Goal: Transaction & Acquisition: Book appointment/travel/reservation

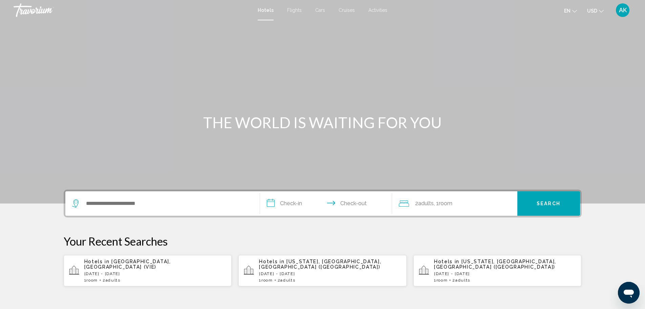
click at [135, 271] on p "[DATE] - [DATE]" at bounding box center [155, 273] width 142 height 5
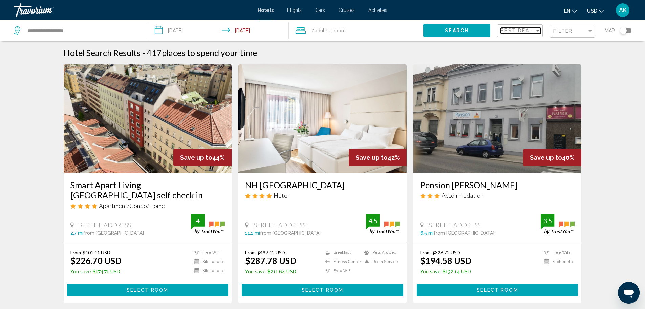
click at [524, 31] on span "Best Deals" at bounding box center [519, 30] width 36 height 5
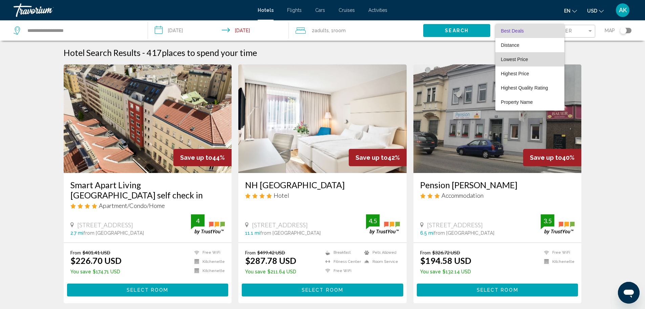
click at [527, 63] on span "Lowest Price" at bounding box center [530, 59] width 58 height 14
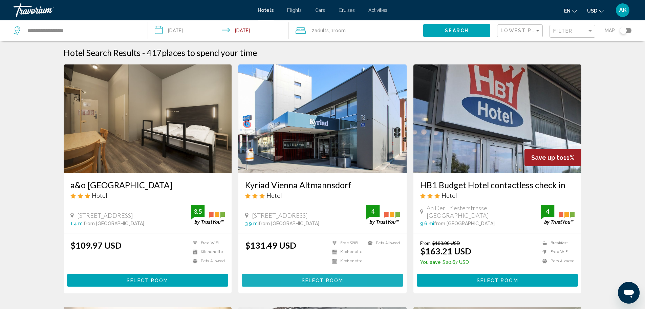
click at [299, 277] on button "Select Room" at bounding box center [323, 280] width 162 height 13
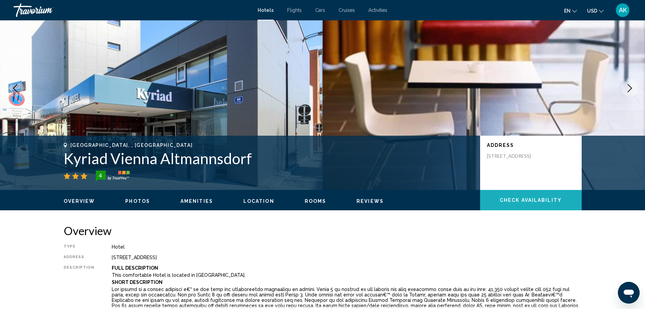
click at [549, 197] on button "Check Availability" at bounding box center [531, 200] width 102 height 20
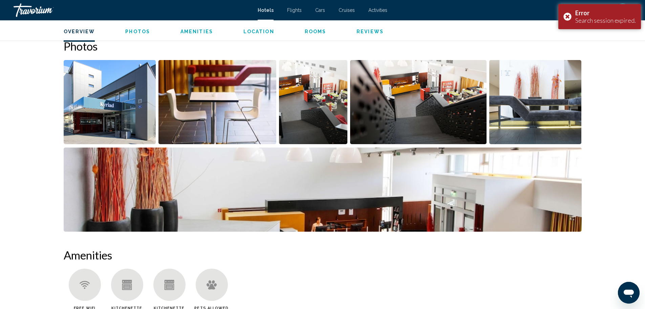
scroll to position [339, 0]
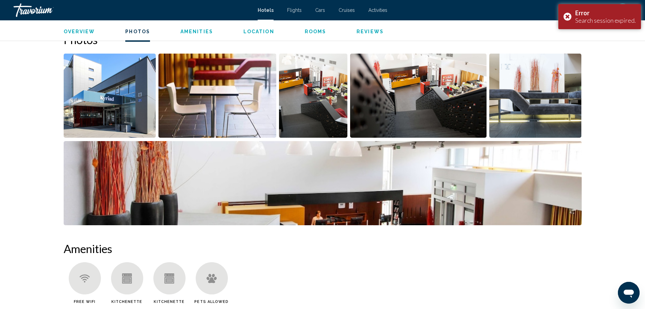
click at [455, 106] on img "Open full-screen image slider" at bounding box center [418, 96] width 136 height 84
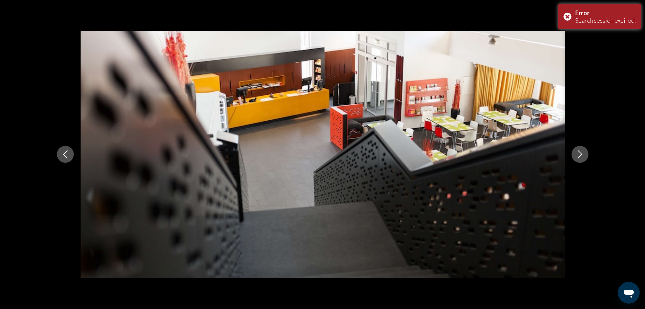
click at [583, 155] on icon "Next image" at bounding box center [580, 154] width 8 height 8
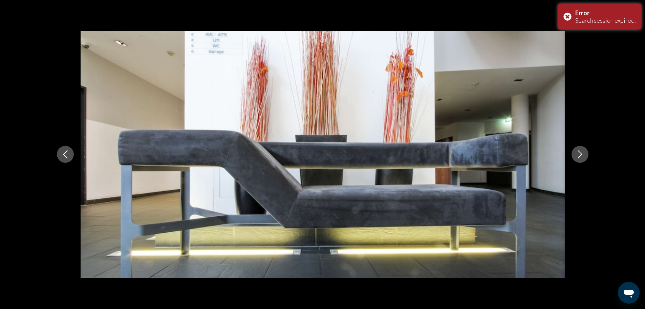
click at [583, 155] on icon "Next image" at bounding box center [580, 154] width 8 height 8
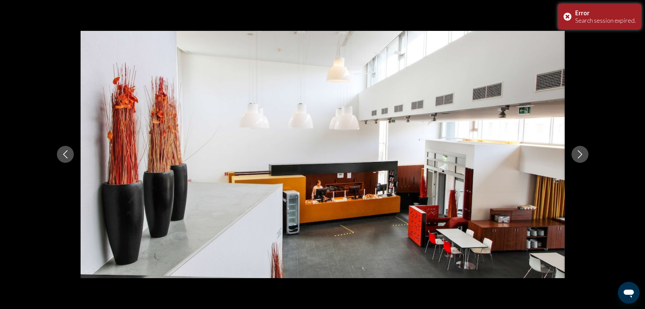
click at [583, 155] on icon "Next image" at bounding box center [580, 154] width 8 height 8
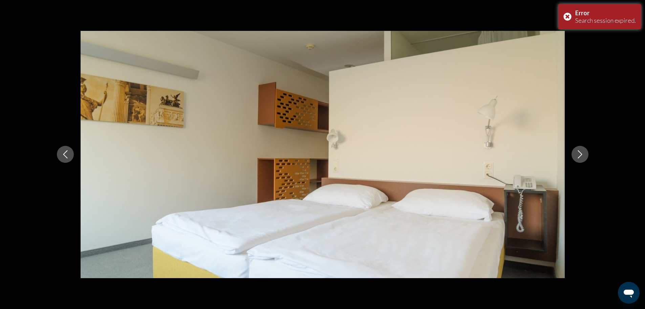
click at [583, 155] on icon "Next image" at bounding box center [580, 154] width 8 height 8
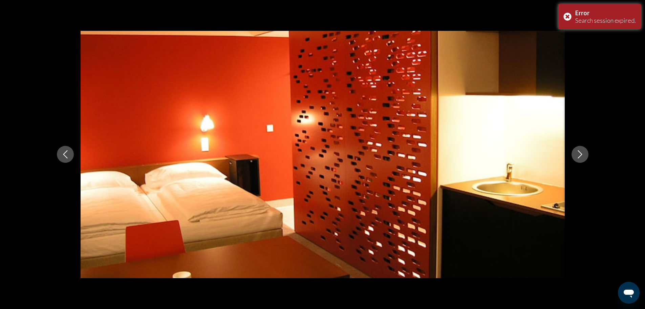
click at [583, 155] on icon "Next image" at bounding box center [580, 154] width 8 height 8
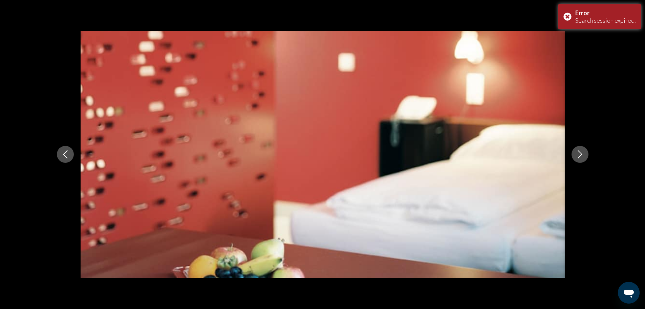
click at [583, 155] on icon "Next image" at bounding box center [580, 154] width 8 height 8
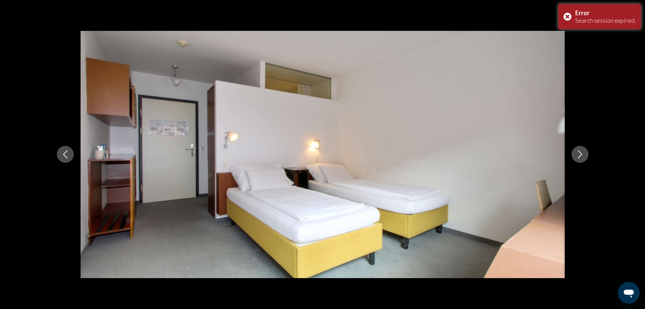
click at [583, 155] on icon "Next image" at bounding box center [580, 154] width 8 height 8
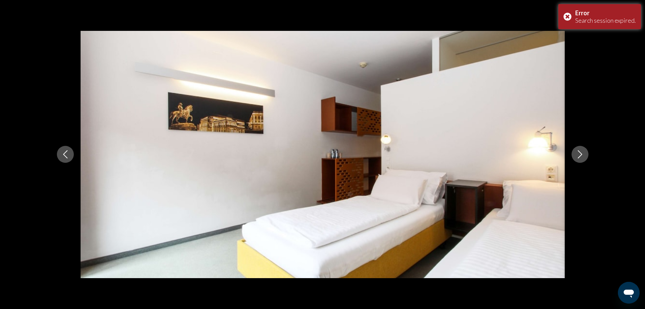
click at [583, 155] on icon "Next image" at bounding box center [580, 154] width 8 height 8
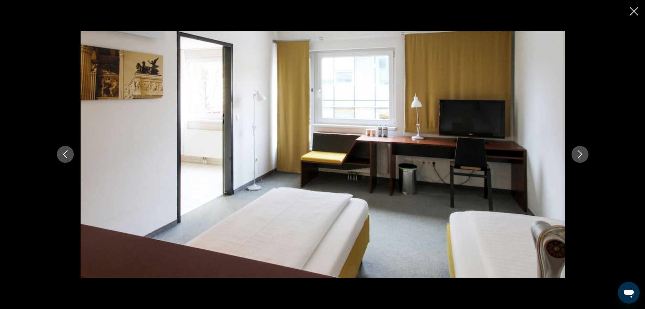
click at [630, 10] on div "Main content" at bounding box center [322, 154] width 645 height 309
click at [636, 12] on icon "Close slideshow" at bounding box center [634, 11] width 8 height 8
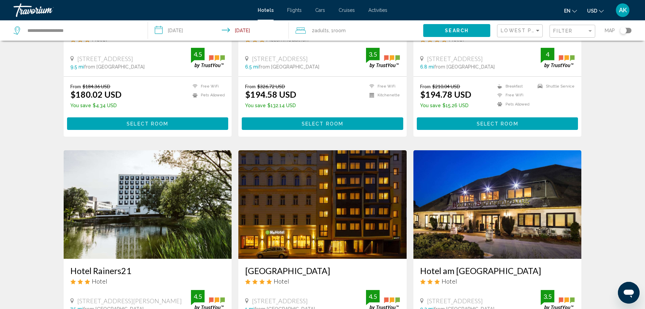
scroll to position [474, 0]
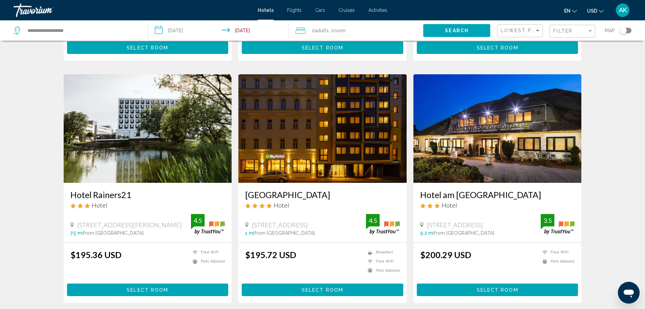
click at [323, 286] on button "Select Room" at bounding box center [323, 289] width 162 height 13
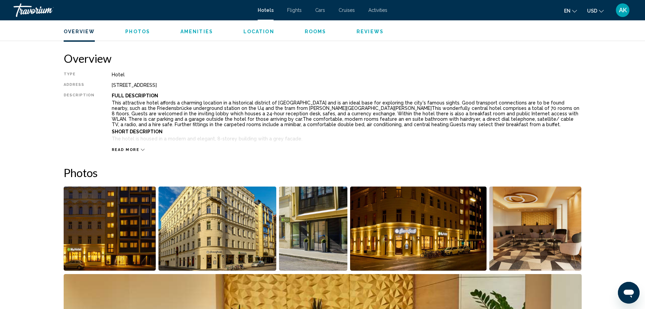
scroll to position [305, 0]
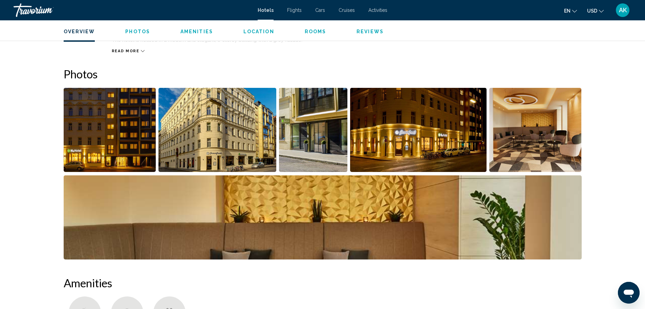
click at [89, 123] on img "Open full-screen image slider" at bounding box center [110, 130] width 92 height 84
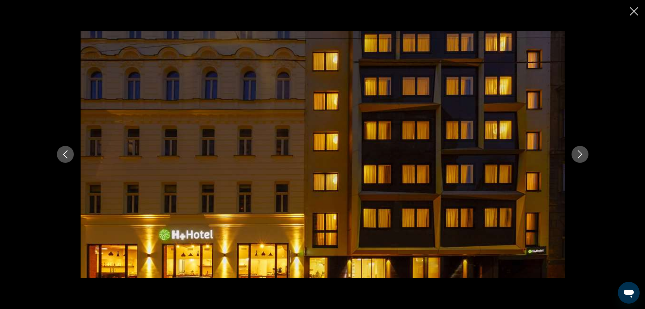
click at [579, 154] on icon "Next image" at bounding box center [580, 154] width 8 height 8
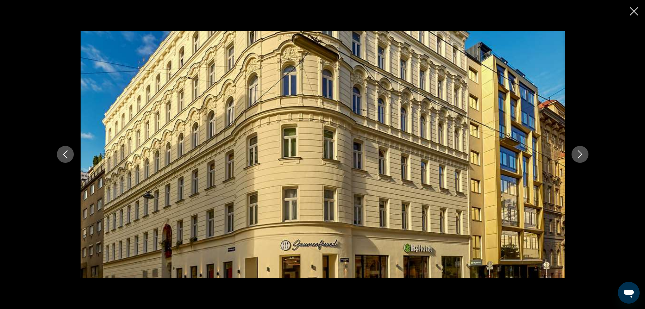
click at [579, 154] on icon "Next image" at bounding box center [580, 154] width 8 height 8
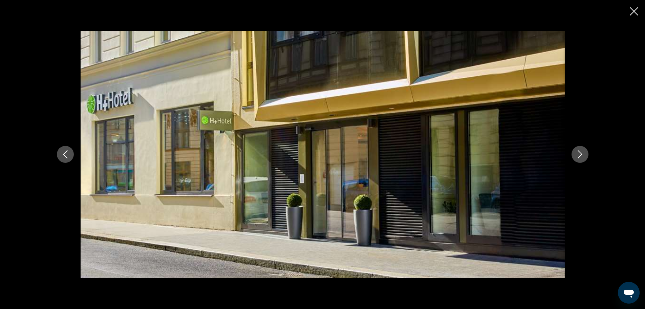
click at [579, 154] on icon "Next image" at bounding box center [580, 154] width 8 height 8
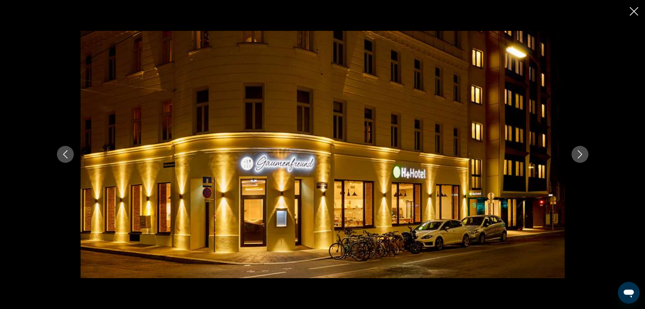
click at [579, 154] on icon "Next image" at bounding box center [580, 154] width 8 height 8
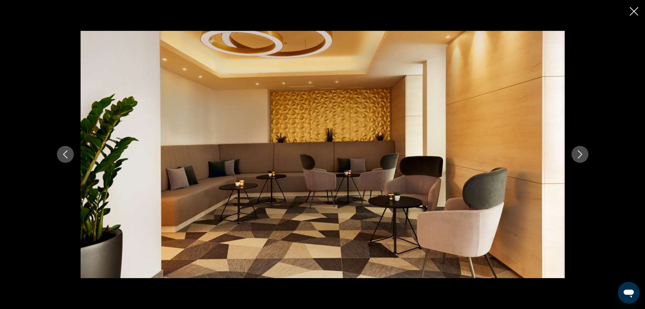
click at [579, 154] on icon "Next image" at bounding box center [580, 154] width 8 height 8
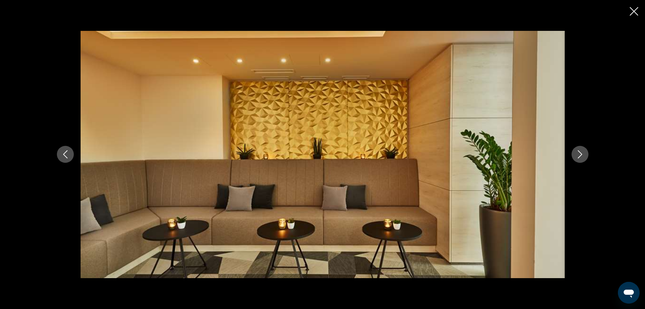
click at [579, 154] on icon "Next image" at bounding box center [580, 154] width 8 height 8
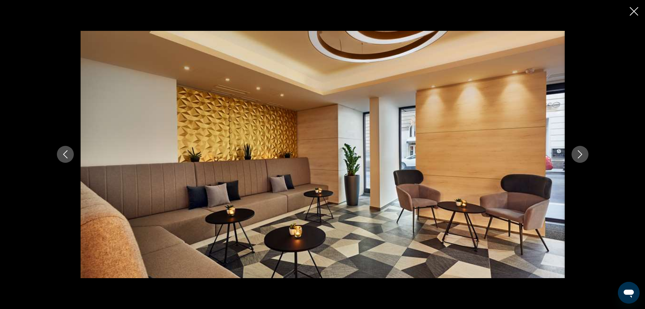
click at [579, 154] on icon "Next image" at bounding box center [580, 154] width 8 height 8
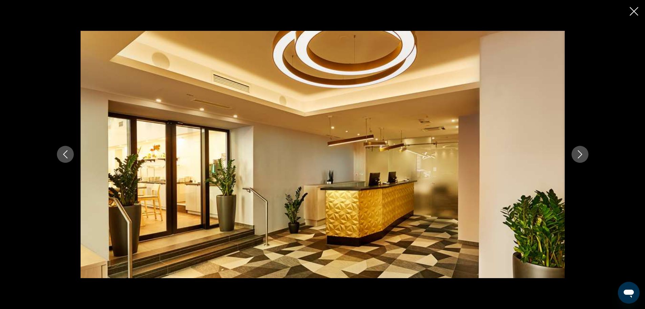
click at [579, 154] on icon "Next image" at bounding box center [580, 154] width 8 height 8
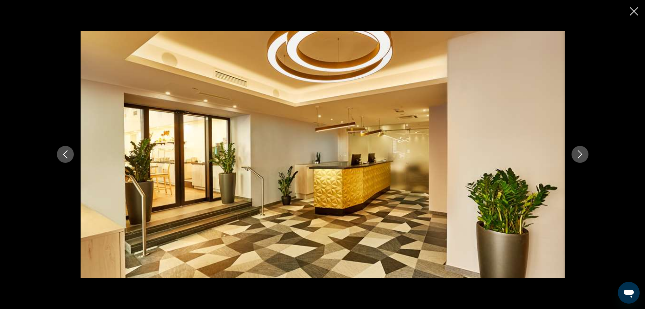
click at [579, 154] on icon "Next image" at bounding box center [580, 154] width 8 height 8
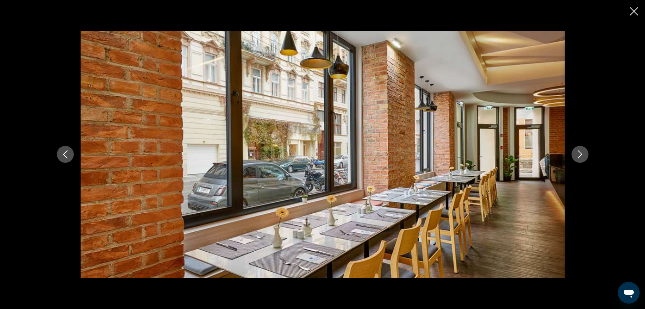
click at [579, 154] on icon "Next image" at bounding box center [580, 154] width 8 height 8
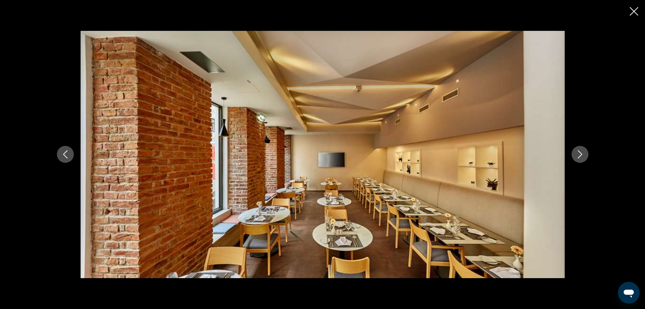
click at [579, 154] on icon "Next image" at bounding box center [580, 154] width 8 height 8
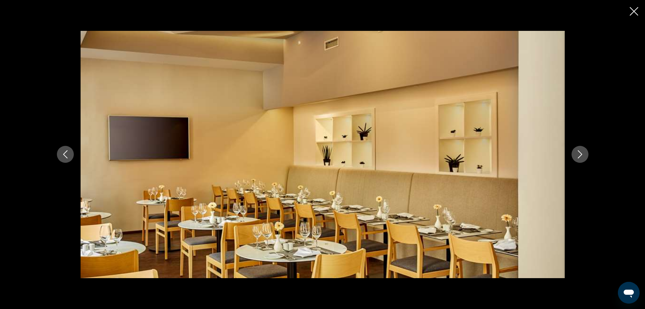
click at [579, 154] on icon "Next image" at bounding box center [580, 154] width 8 height 8
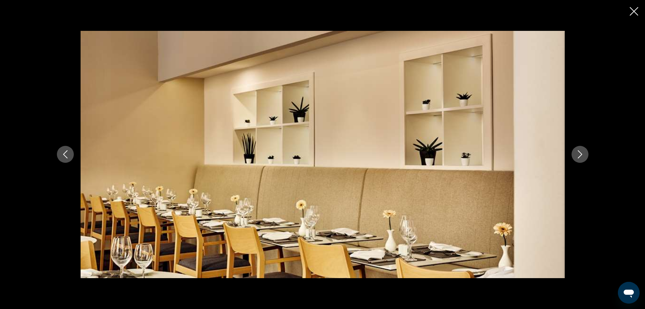
click at [579, 154] on icon "Next image" at bounding box center [580, 154] width 8 height 8
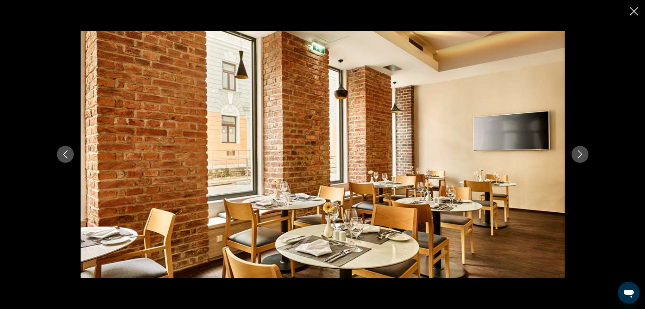
click at [579, 154] on icon "Next image" at bounding box center [580, 154] width 8 height 8
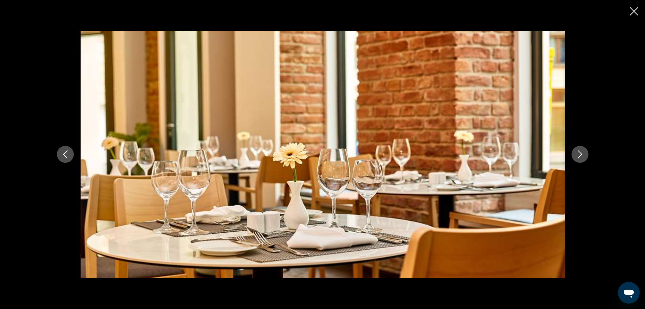
click at [579, 154] on icon "Next image" at bounding box center [580, 154] width 8 height 8
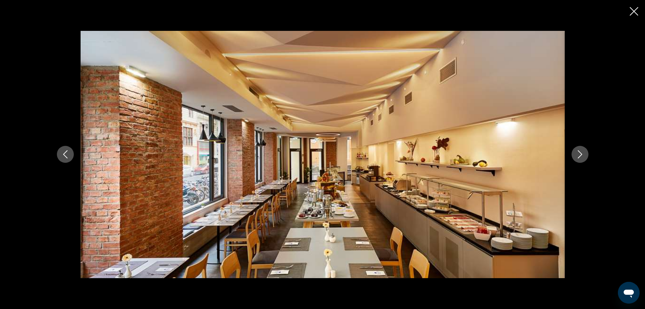
click at [579, 154] on icon "Next image" at bounding box center [580, 154] width 8 height 8
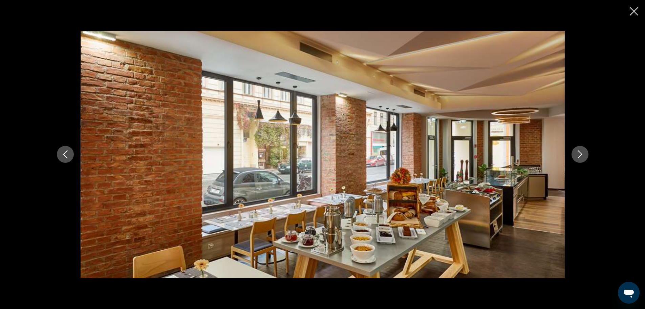
click at [60, 153] on button "Previous image" at bounding box center [65, 154] width 17 height 17
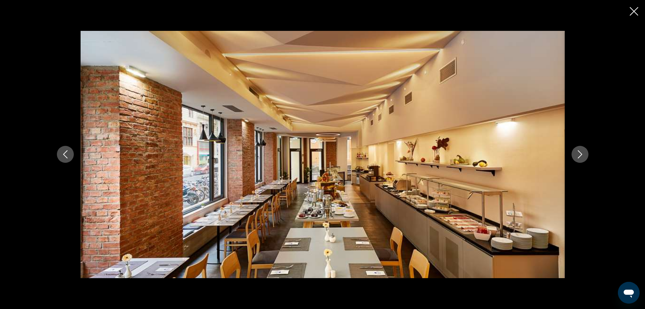
click at [587, 154] on button "Next image" at bounding box center [580, 154] width 17 height 17
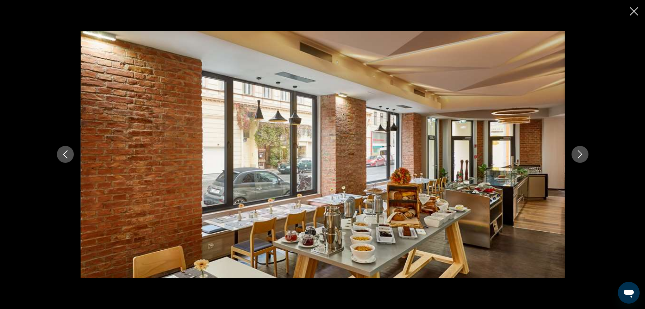
click at [587, 154] on button "Next image" at bounding box center [580, 154] width 17 height 17
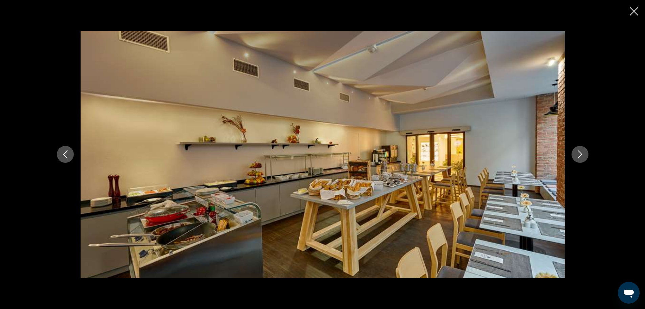
click at [587, 154] on button "Next image" at bounding box center [580, 154] width 17 height 17
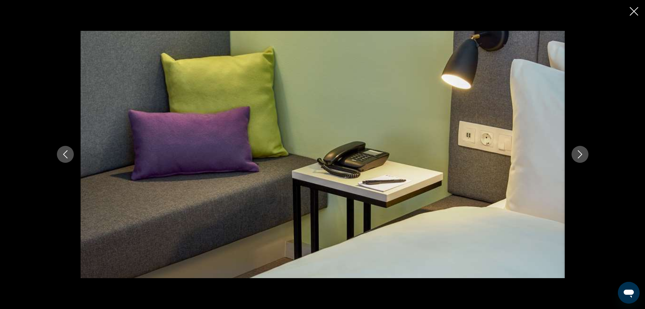
click at [587, 154] on button "Next image" at bounding box center [580, 154] width 17 height 17
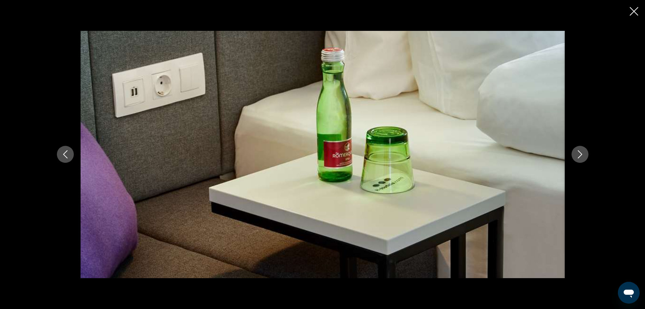
click at [587, 154] on button "Next image" at bounding box center [580, 154] width 17 height 17
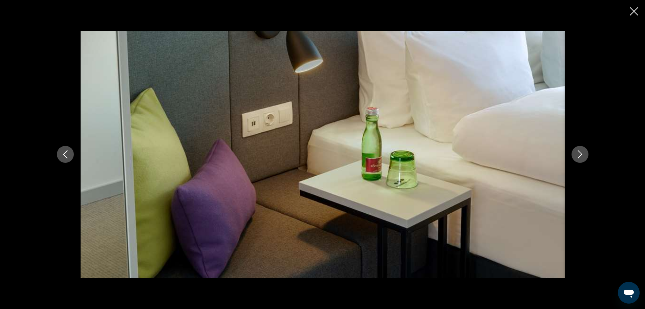
click at [584, 151] on icon "Next image" at bounding box center [580, 154] width 8 height 8
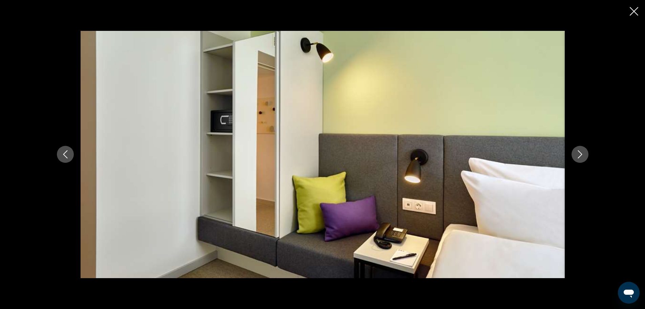
click at [584, 151] on icon "Next image" at bounding box center [580, 154] width 8 height 8
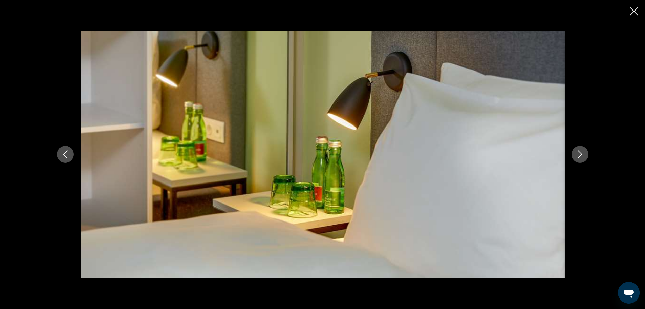
click at [584, 151] on button "Next image" at bounding box center [580, 154] width 17 height 17
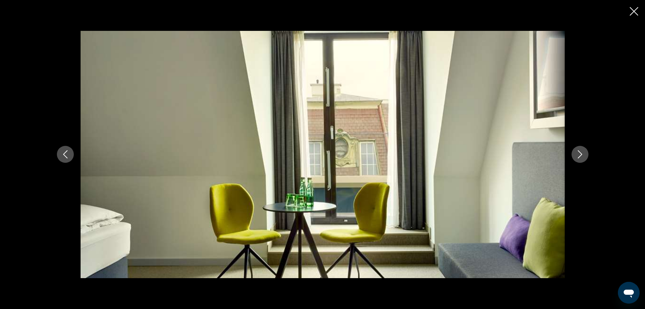
click at [584, 151] on button "Next image" at bounding box center [580, 154] width 17 height 17
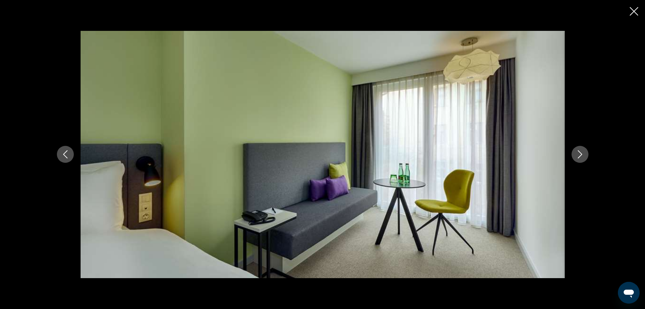
click at [584, 151] on button "Next image" at bounding box center [580, 154] width 17 height 17
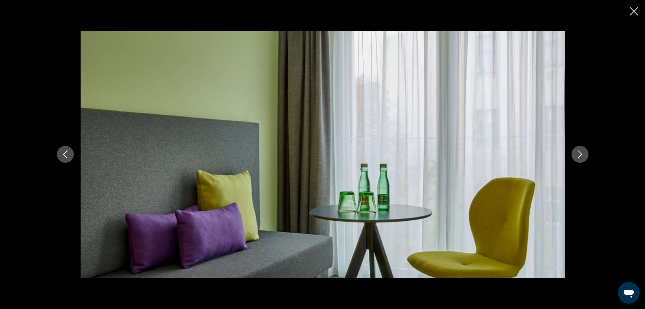
click at [584, 151] on button "Next image" at bounding box center [580, 154] width 17 height 17
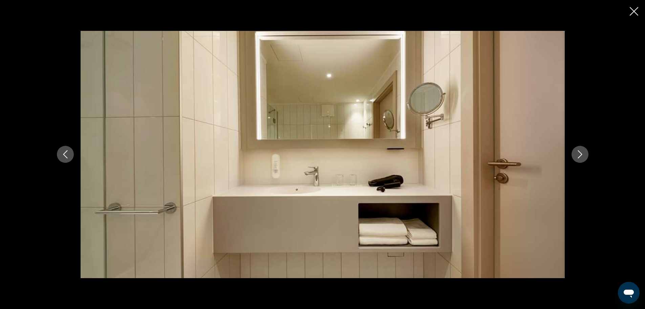
click at [584, 151] on button "Next image" at bounding box center [580, 154] width 17 height 17
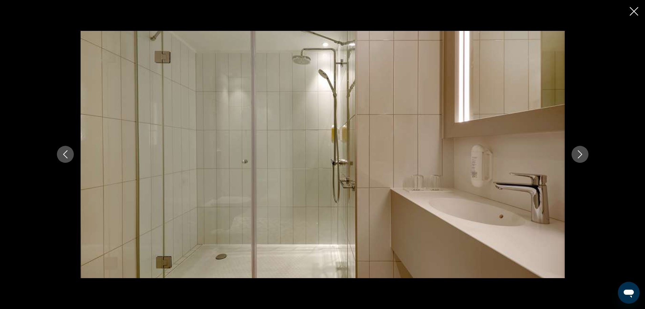
click at [635, 11] on icon "Close slideshow" at bounding box center [634, 11] width 8 height 8
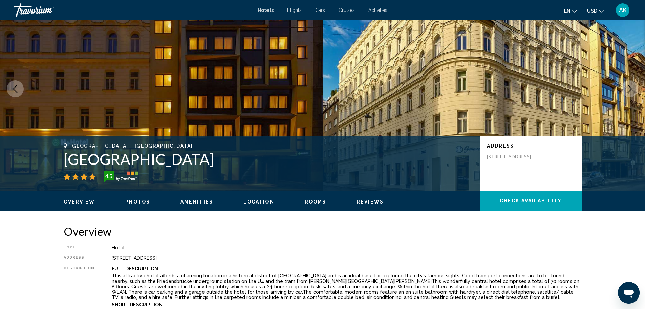
scroll to position [0, 0]
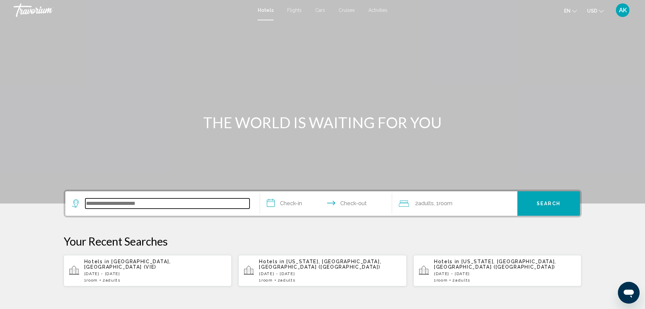
click at [105, 203] on input "Search widget" at bounding box center [167, 203] width 164 height 10
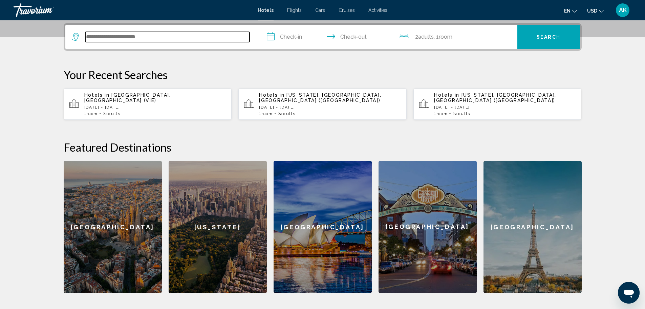
scroll to position [167, 0]
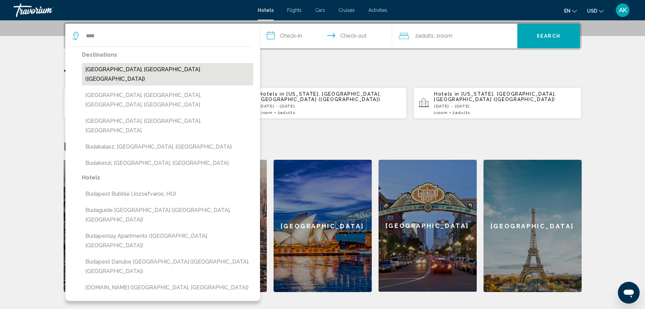
click at [132, 73] on button "[GEOGRAPHIC_DATA], [GEOGRAPHIC_DATA] ([GEOGRAPHIC_DATA])" at bounding box center [167, 74] width 171 height 22
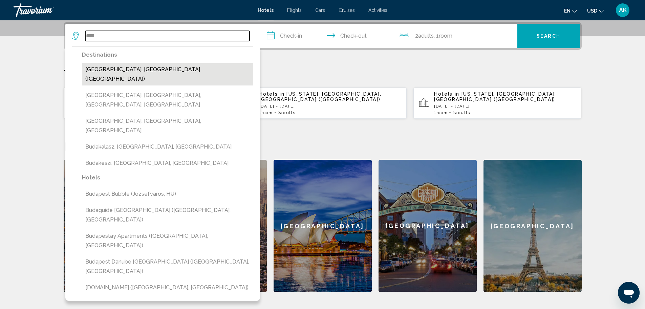
type input "**********"
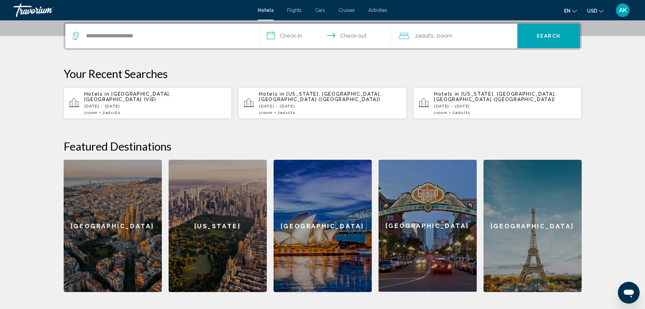
click at [301, 36] on input "**********" at bounding box center [327, 37] width 135 height 26
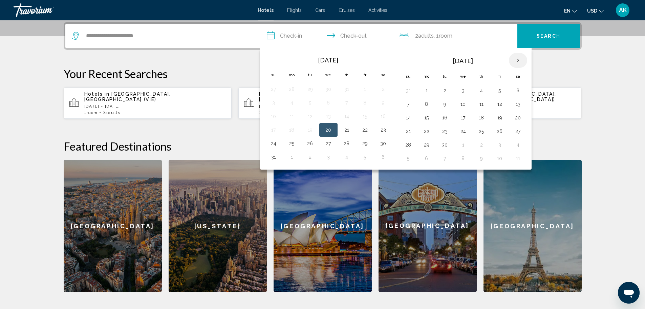
click at [517, 58] on th "Next month" at bounding box center [518, 60] width 18 height 15
click at [516, 130] on button "27" at bounding box center [518, 130] width 11 height 9
click at [410, 146] on button "28" at bounding box center [408, 144] width 11 height 9
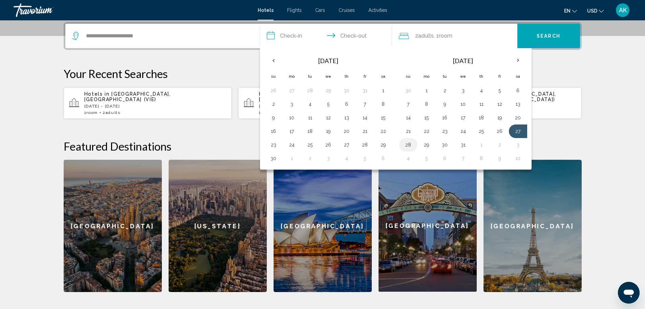
type input "**********"
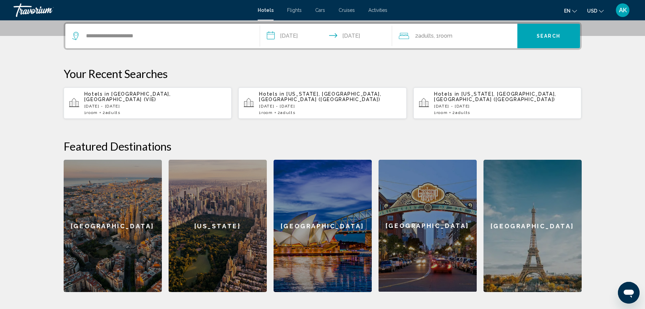
click at [544, 38] on span "Search" at bounding box center [549, 36] width 24 height 5
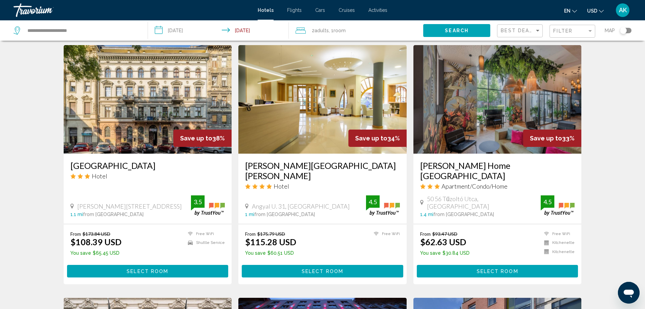
scroll to position [271, 0]
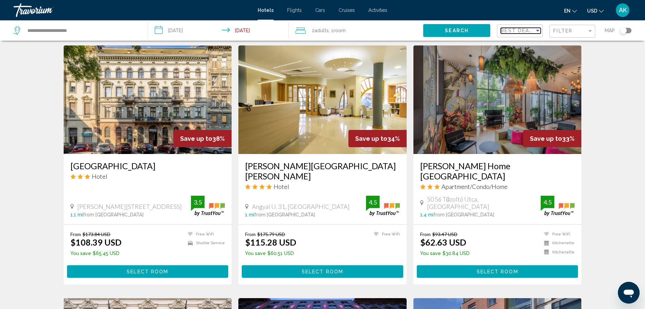
drag, startPoint x: 122, startPoint y: 253, endPoint x: 530, endPoint y: 31, distance: 464.7
click at [530, 31] on span "Best Deals" at bounding box center [519, 30] width 36 height 5
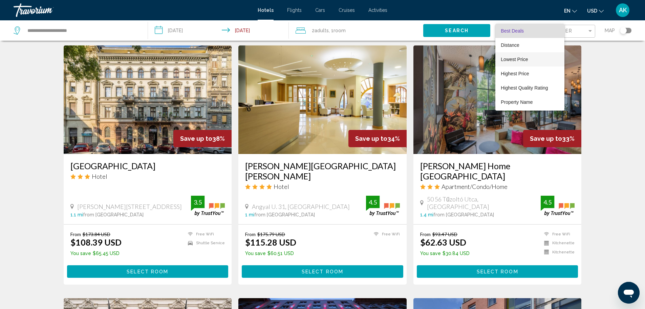
click at [526, 60] on span "Lowest Price" at bounding box center [514, 59] width 27 height 5
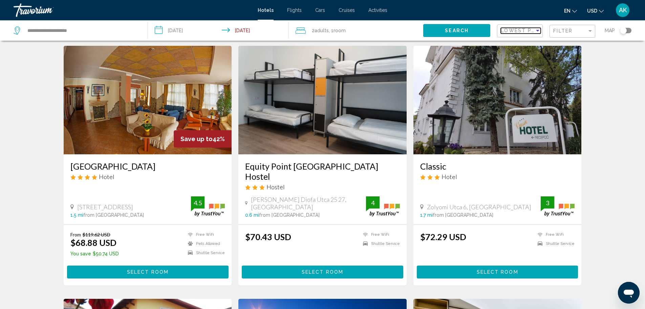
scroll to position [513, 0]
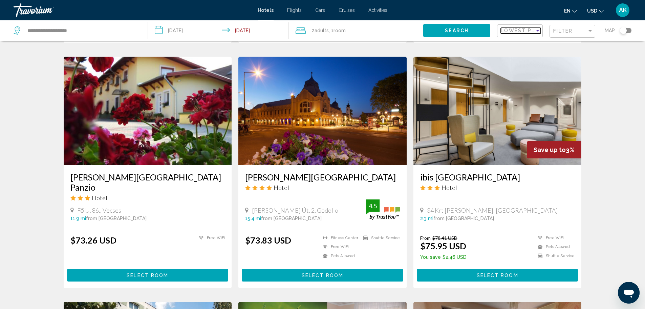
click at [533, 29] on span "Lowest Price" at bounding box center [523, 30] width 44 height 5
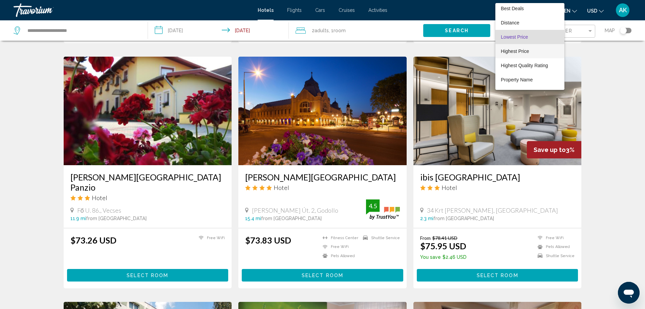
scroll to position [0, 0]
click at [520, 25] on span "Distance" at bounding box center [530, 24] width 58 height 14
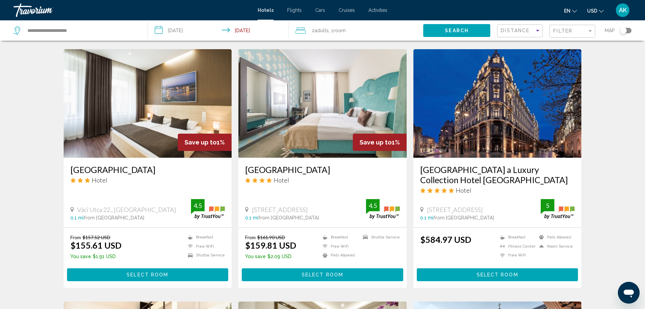
click at [505, 273] on span "Select Room" at bounding box center [498, 274] width 42 height 5
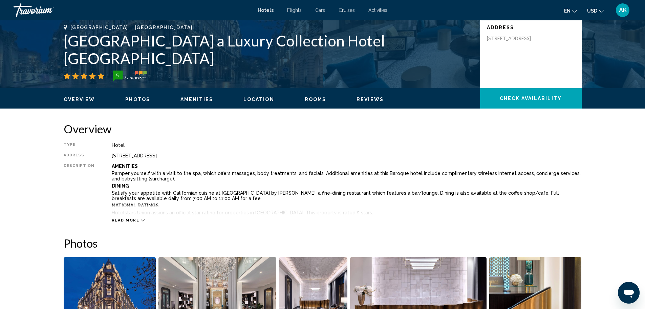
scroll to position [203, 0]
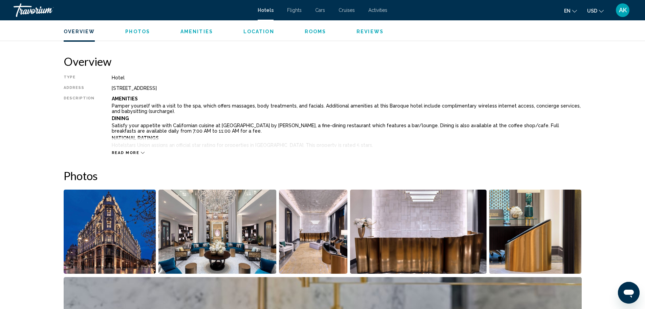
click at [124, 232] on img "Open full-screen image slider" at bounding box center [110, 231] width 92 height 84
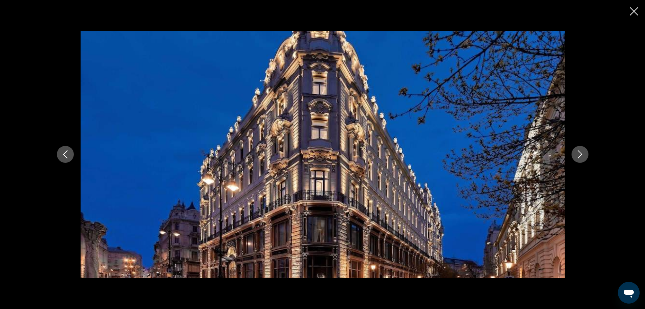
click at [577, 155] on icon "Next image" at bounding box center [580, 154] width 8 height 8
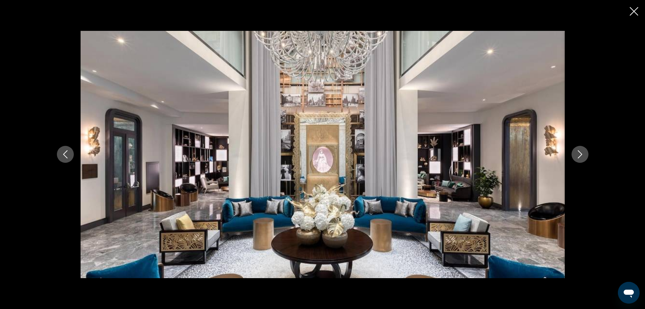
click at [578, 154] on icon "Next image" at bounding box center [580, 154] width 8 height 8
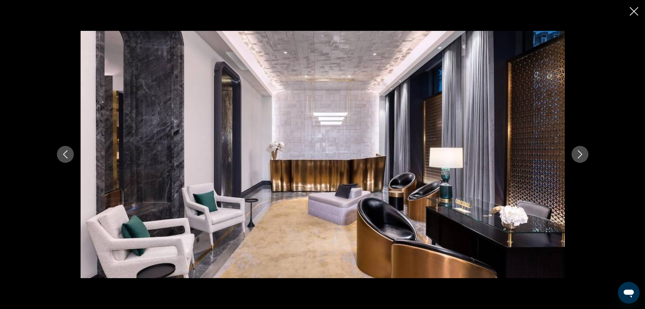
click at [578, 154] on icon "Next image" at bounding box center [580, 154] width 8 height 8
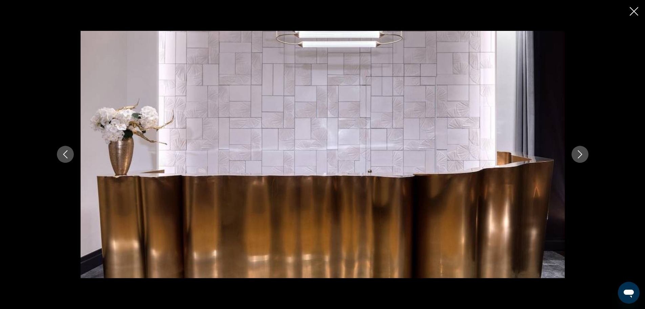
click at [578, 154] on icon "Next image" at bounding box center [580, 154] width 8 height 8
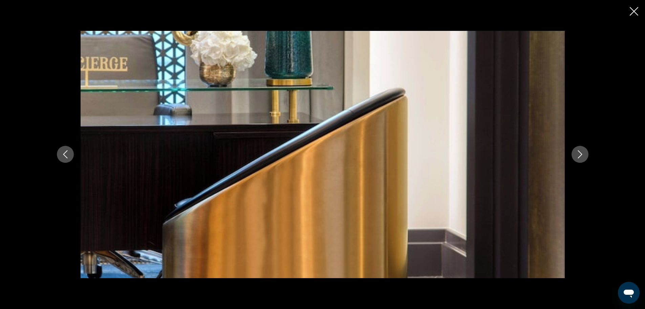
click at [578, 154] on icon "Next image" at bounding box center [580, 154] width 8 height 8
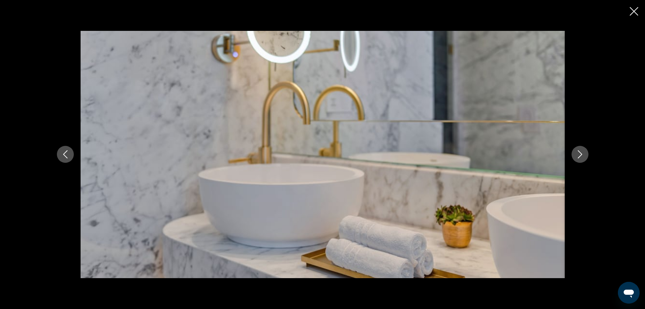
click at [578, 154] on icon "Next image" at bounding box center [580, 154] width 8 height 8
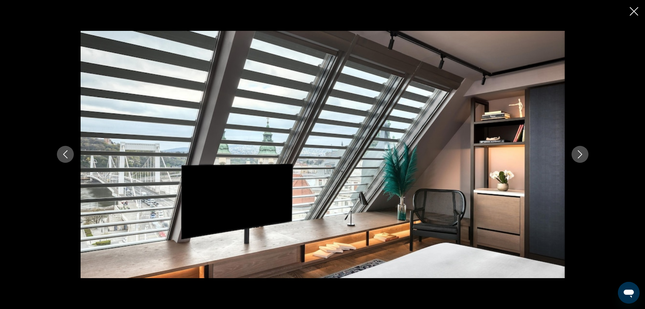
click at [578, 154] on icon "Next image" at bounding box center [580, 154] width 8 height 8
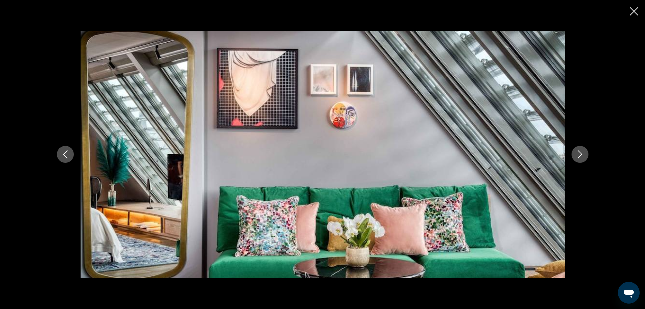
click at [578, 154] on icon "Next image" at bounding box center [580, 154] width 8 height 8
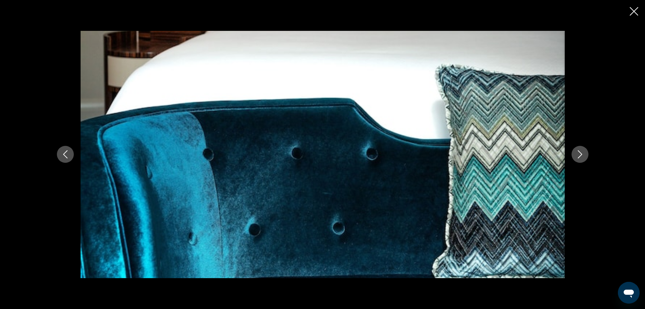
click at [578, 154] on icon "Next image" at bounding box center [580, 154] width 8 height 8
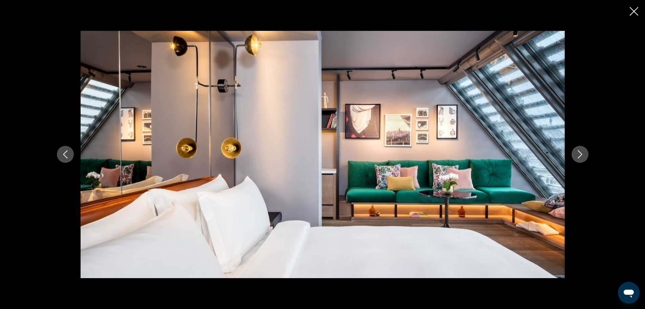
click at [578, 154] on icon "Next image" at bounding box center [580, 154] width 8 height 8
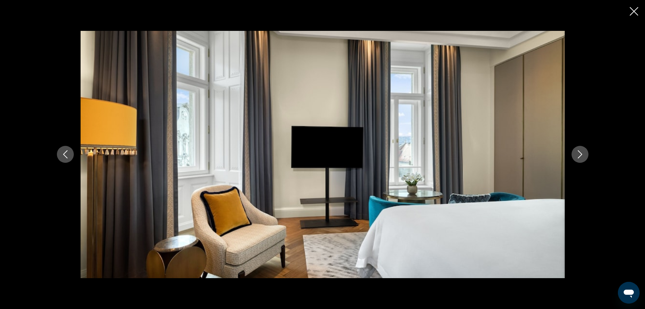
click at [578, 154] on icon "Next image" at bounding box center [580, 154] width 8 height 8
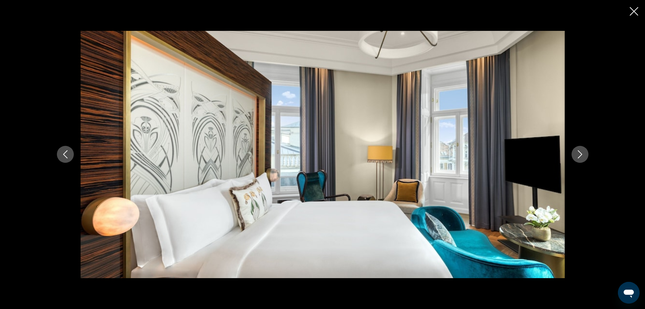
click at [578, 154] on icon "Next image" at bounding box center [580, 154] width 8 height 8
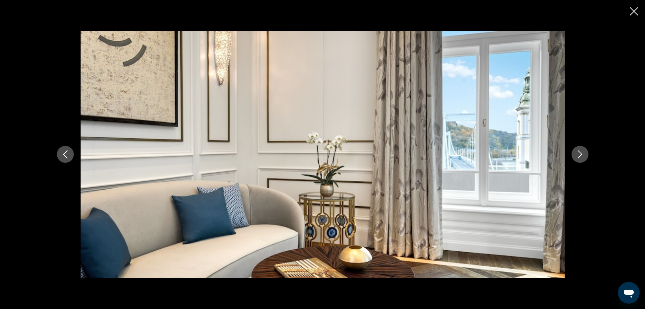
click at [578, 154] on icon "Next image" at bounding box center [580, 154] width 8 height 8
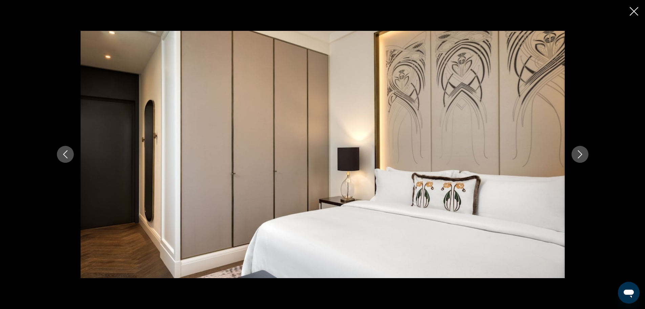
click at [578, 154] on icon "Next image" at bounding box center [580, 154] width 8 height 8
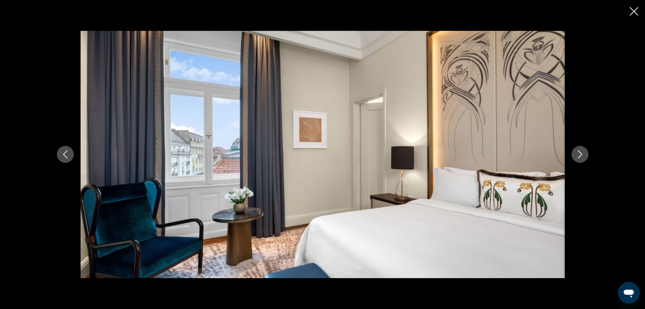
click at [578, 154] on icon "Next image" at bounding box center [580, 154] width 8 height 8
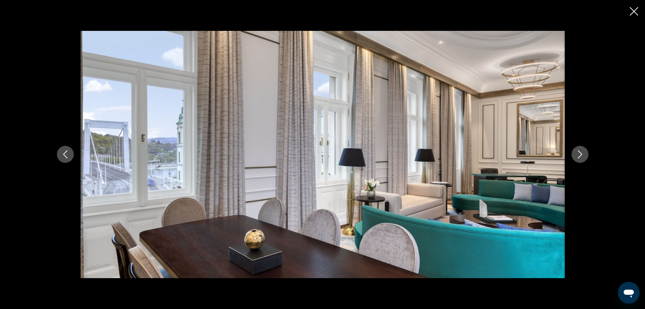
click at [578, 154] on icon "Next image" at bounding box center [580, 154] width 8 height 8
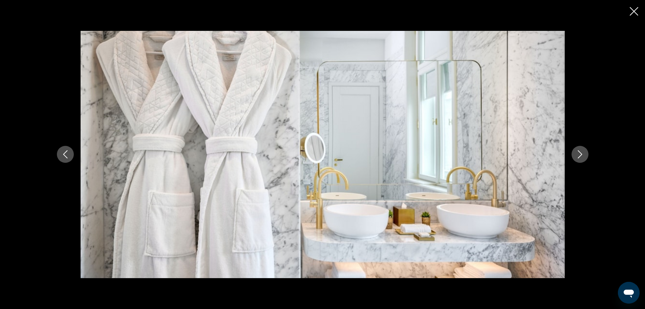
click at [578, 154] on icon "Next image" at bounding box center [580, 154] width 8 height 8
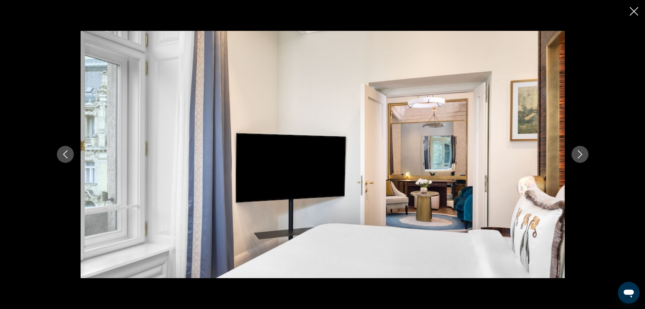
click at [578, 154] on icon "Next image" at bounding box center [580, 154] width 8 height 8
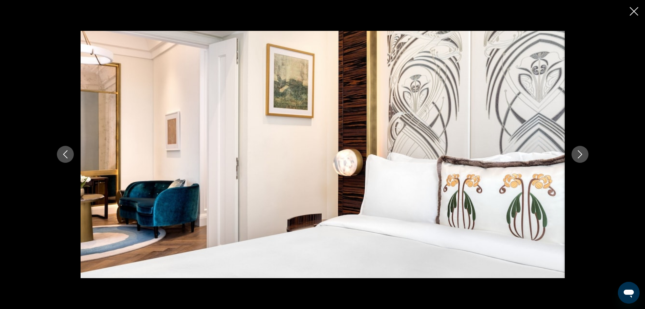
click at [578, 154] on icon "Next image" at bounding box center [580, 154] width 8 height 8
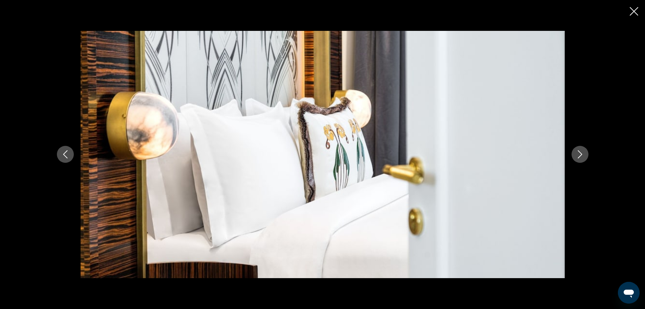
click at [633, 9] on icon "Close slideshow" at bounding box center [634, 11] width 8 height 8
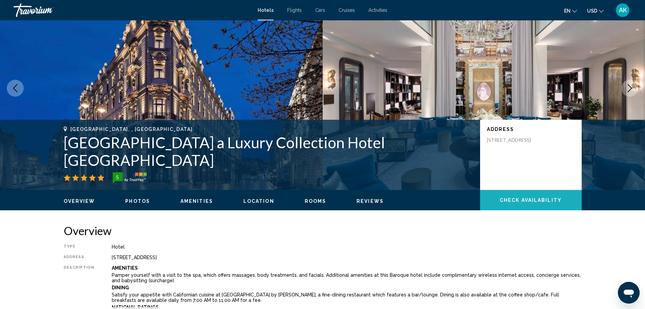
click at [519, 199] on span "Check Availability" at bounding box center [531, 199] width 62 height 5
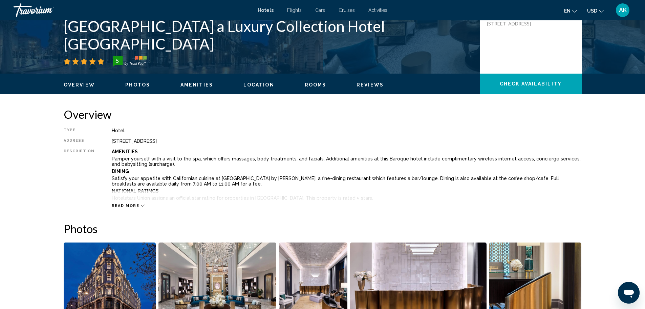
scroll to position [78, 0]
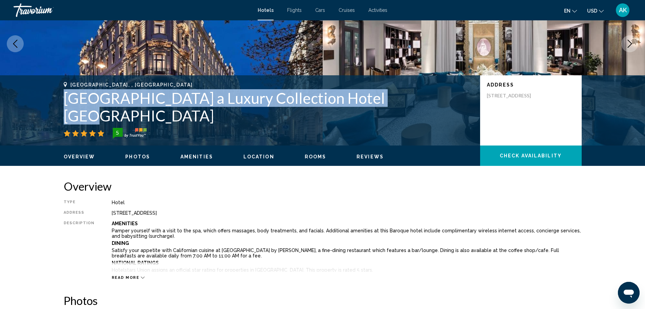
drag, startPoint x: 64, startPoint y: 113, endPoint x: 383, endPoint y: 114, distance: 319.7
click at [383, 114] on h1 "Matild Palace a Luxury Collection Hotel Budapest" at bounding box center [269, 106] width 410 height 35
copy h1 "Matild Palace a Luxury Collection Hotel Budapest"
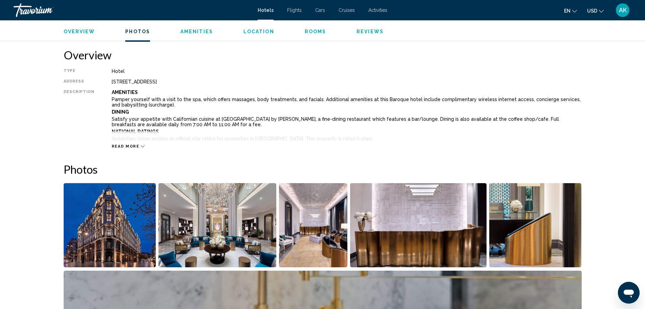
scroll to position [0, 0]
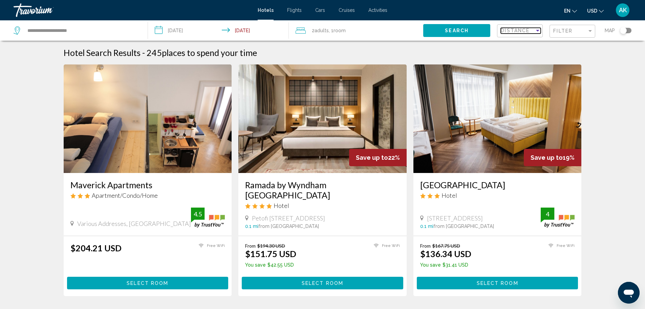
click at [523, 28] on span "Distance" at bounding box center [515, 30] width 29 height 5
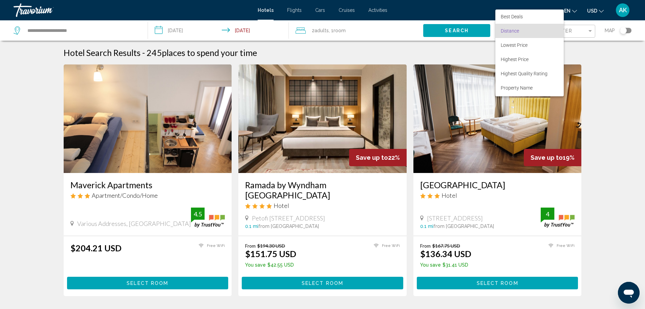
click at [628, 70] on div at bounding box center [322, 154] width 645 height 309
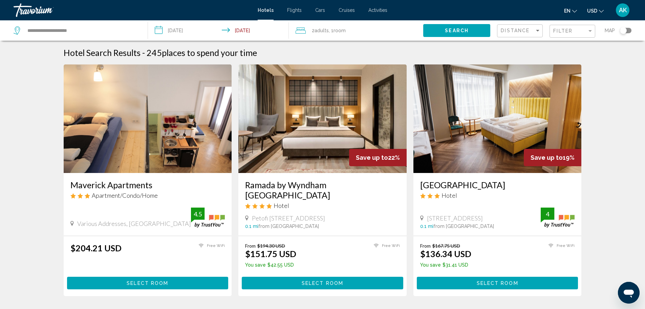
click at [570, 25] on div "Filter" at bounding box center [573, 31] width 40 height 13
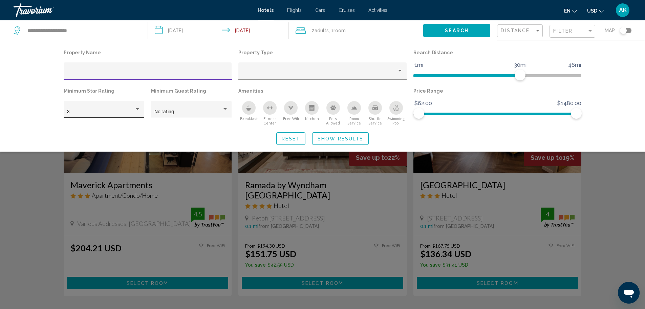
click at [122, 105] on div "3" at bounding box center [103, 111] width 73 height 14
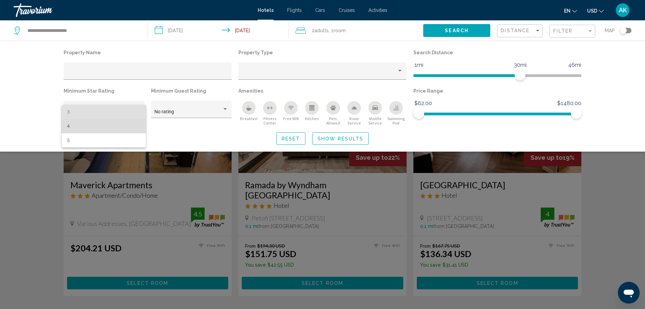
click at [93, 125] on span "4" at bounding box center [103, 126] width 73 height 14
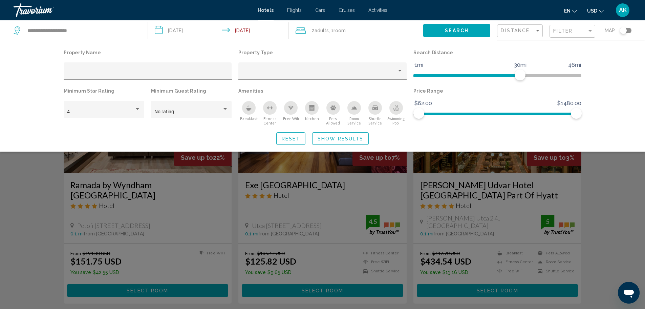
click at [248, 108] on icon "Breakfast" at bounding box center [248, 107] width 5 height 5
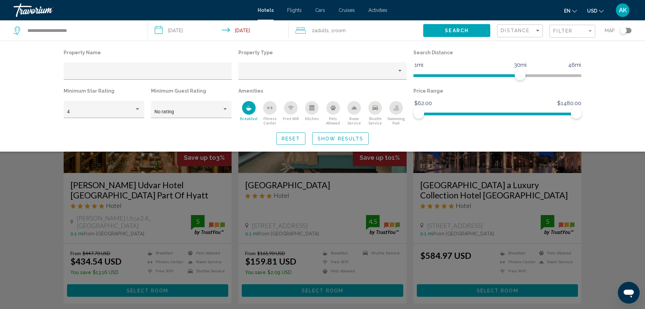
click at [342, 135] on button "Show Results" at bounding box center [340, 138] width 57 height 13
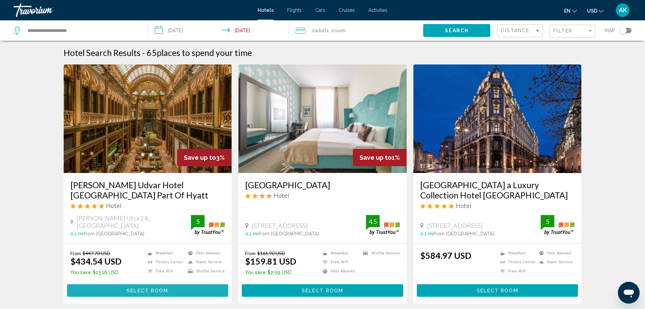
click at [166, 289] on span "Select Room" at bounding box center [148, 290] width 42 height 5
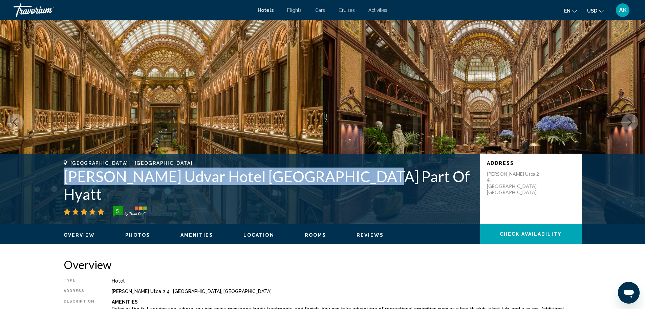
drag, startPoint x: 65, startPoint y: 192, endPoint x: 346, endPoint y: 193, distance: 281.1
click at [346, 193] on h1 "Párisi Udvar Hotel Budapest Part Of Hyatt" at bounding box center [269, 184] width 410 height 35
copy h1 "Párisi Udvar Hotel Budapest Part Of Hyatt"
click at [525, 236] on span "Check Availability" at bounding box center [531, 233] width 62 height 5
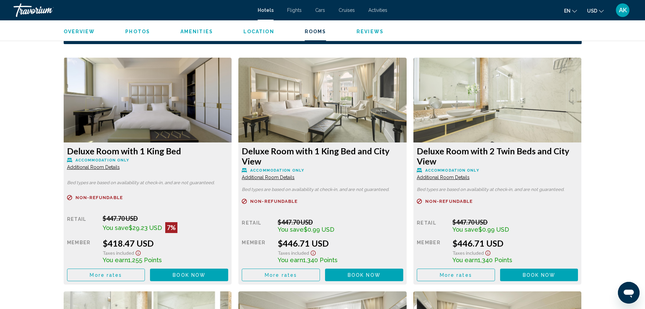
scroll to position [891, 0]
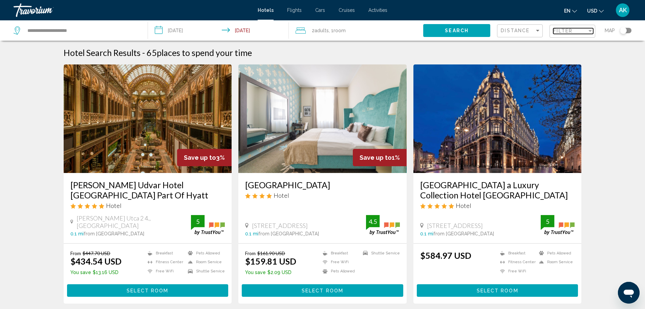
click at [565, 33] on span "Filter" at bounding box center [562, 30] width 19 height 5
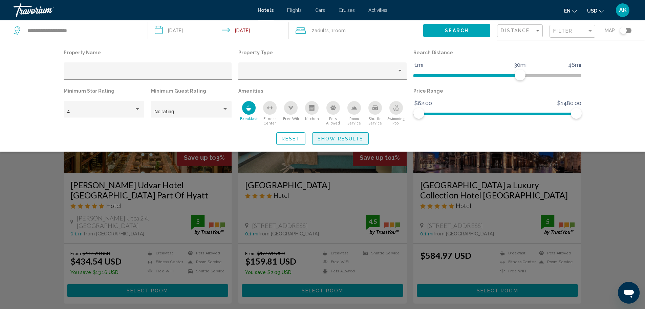
click at [355, 141] on button "Show Results" at bounding box center [340, 138] width 57 height 13
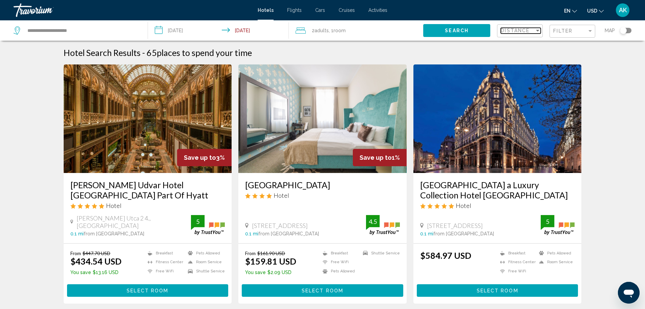
click at [532, 31] on div "Distance" at bounding box center [518, 30] width 34 height 5
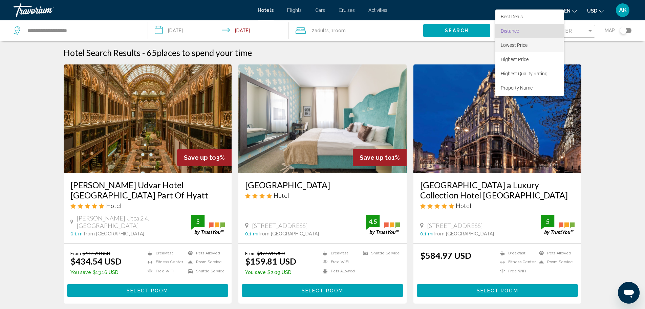
click at [531, 42] on span "Lowest Price" at bounding box center [530, 45] width 58 height 14
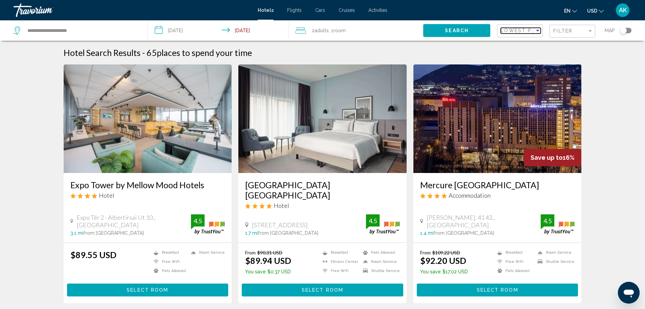
click at [528, 31] on span "Lowest Price" at bounding box center [523, 30] width 44 height 5
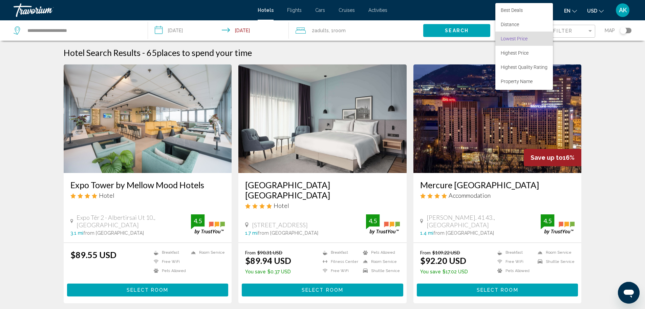
scroll to position [8, 0]
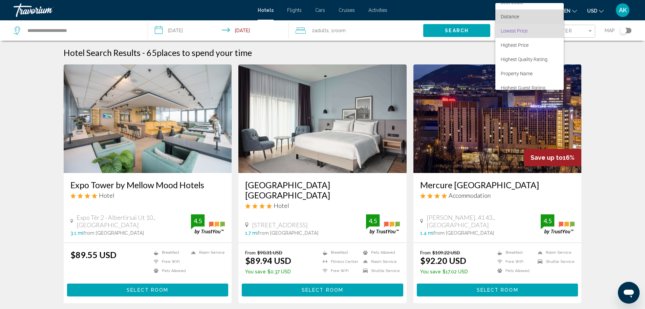
click at [519, 19] on span "Distance" at bounding box center [530, 16] width 58 height 14
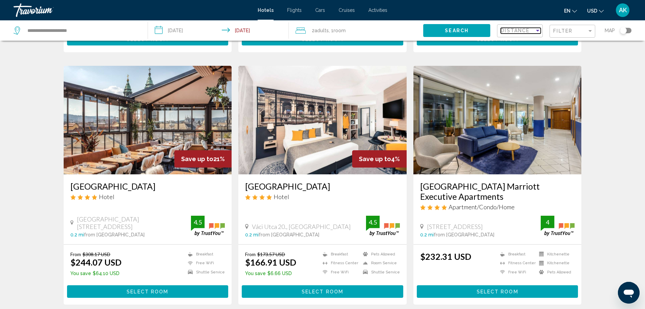
scroll to position [271, 0]
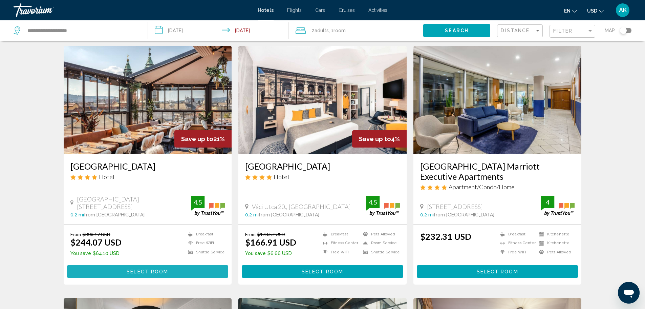
click at [145, 272] on span "Select Room" at bounding box center [148, 271] width 42 height 5
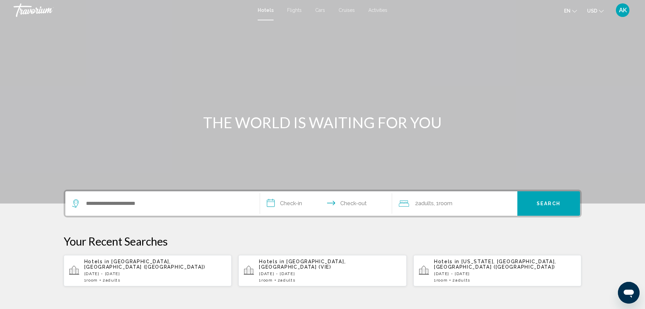
click at [133, 259] on span "Budapest, Hungary (BUD)" at bounding box center [144, 263] width 121 height 11
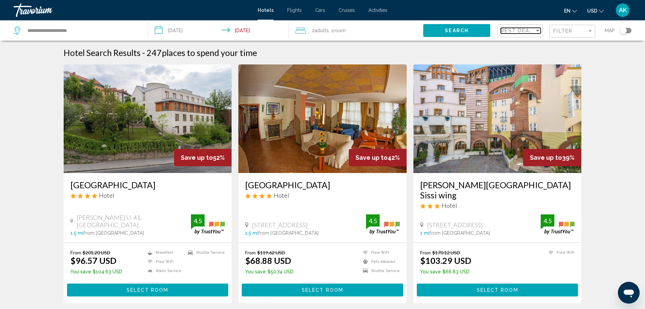
click at [520, 33] on span "Best Deals" at bounding box center [519, 30] width 36 height 5
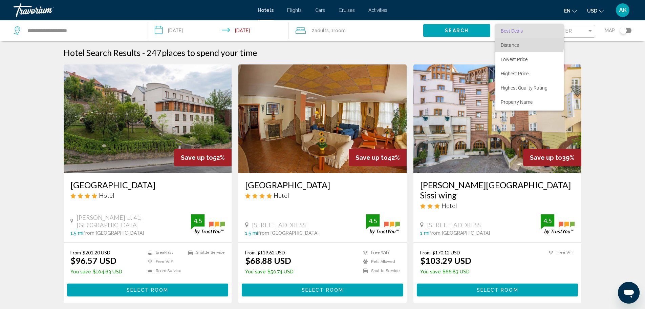
click at [521, 41] on span "Distance" at bounding box center [530, 45] width 58 height 14
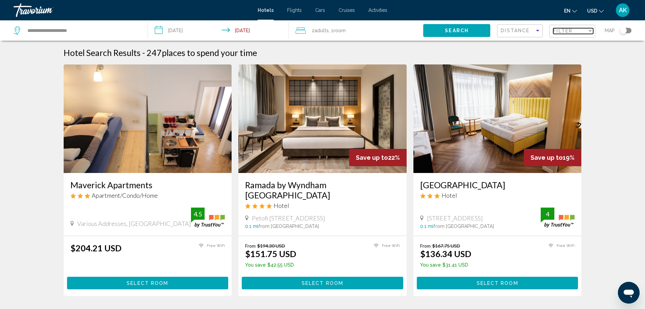
click at [580, 29] on div "Filter" at bounding box center [570, 30] width 34 height 5
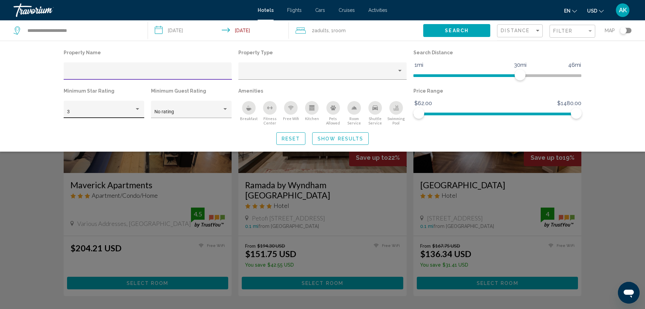
click at [134, 108] on div "3" at bounding box center [103, 111] width 73 height 14
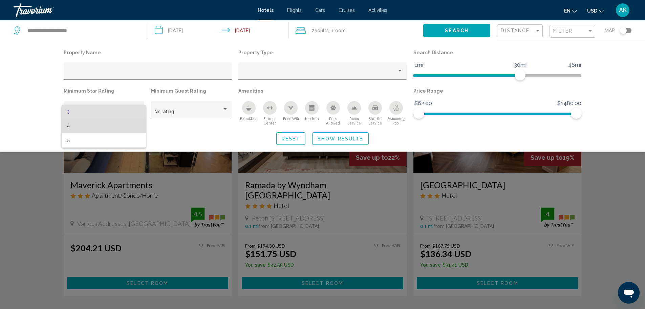
click at [79, 129] on span "4" at bounding box center [103, 126] width 73 height 14
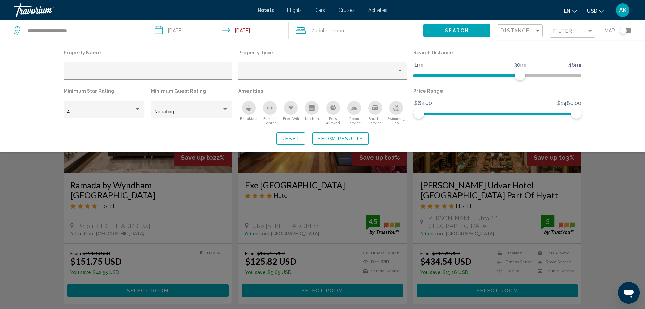
click at [252, 109] on div "Breakfast" at bounding box center [249, 108] width 14 height 14
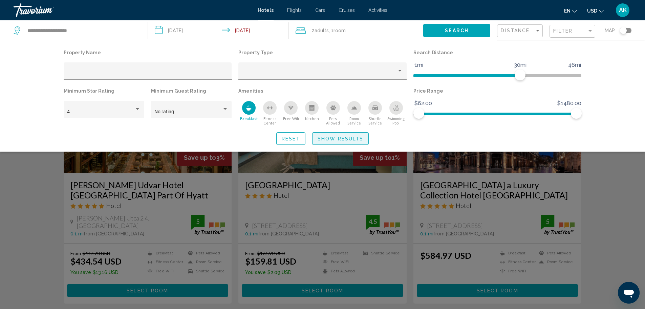
click at [345, 138] on span "Show Results" at bounding box center [341, 138] width 46 height 5
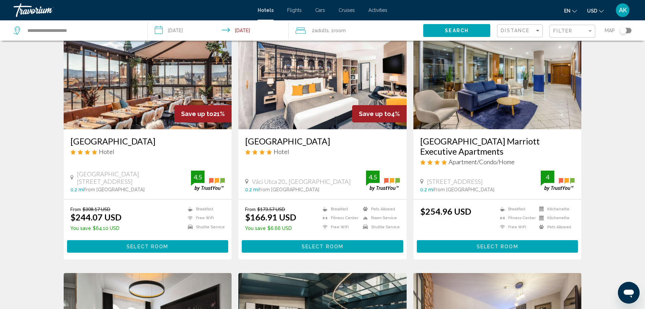
scroll to position [305, 0]
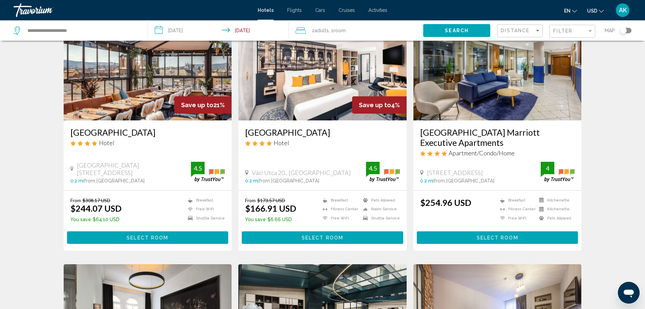
click at [145, 237] on span "Select Room" at bounding box center [148, 237] width 42 height 5
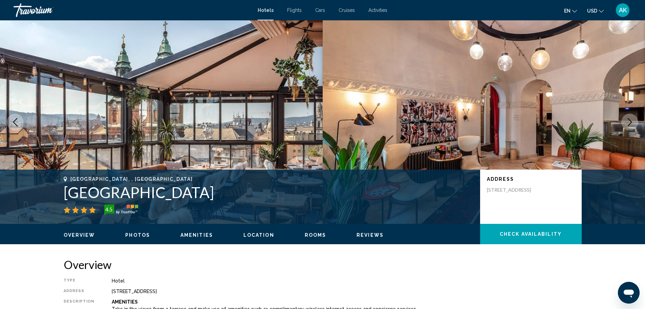
drag, startPoint x: 65, startPoint y: 192, endPoint x: 202, endPoint y: 199, distance: 136.7
click at [202, 199] on h1 "Hotel Rum Budapest" at bounding box center [269, 192] width 410 height 18
copy h1 "Hotel Rum Budapest"
click at [504, 235] on span "Check Availability" at bounding box center [531, 233] width 62 height 5
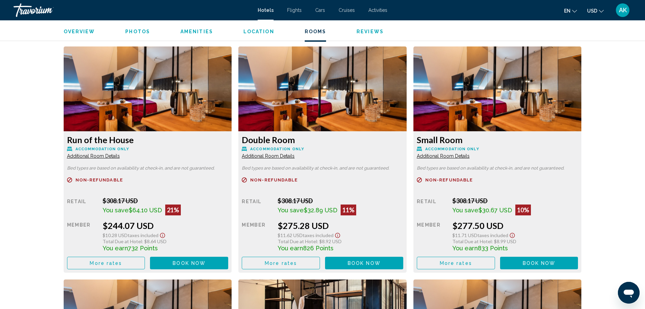
scroll to position [925, 0]
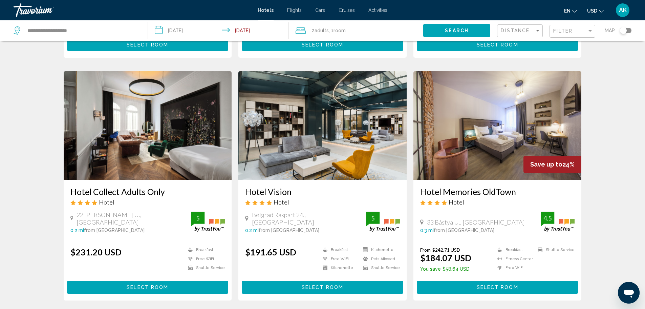
scroll to position [508, 0]
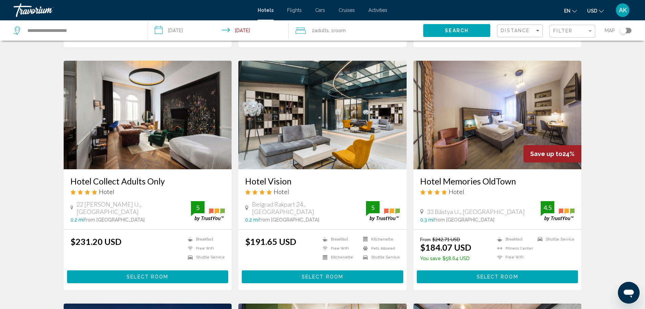
click at [493, 274] on span "Select Room" at bounding box center [498, 276] width 42 height 5
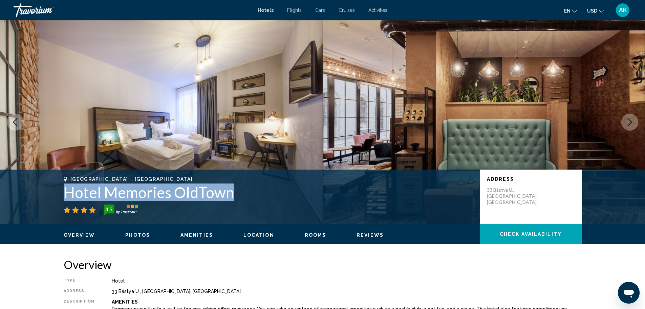
drag, startPoint x: 63, startPoint y: 194, endPoint x: 228, endPoint y: 196, distance: 164.9
click at [228, 196] on h1 "Hotel Memories OldTown" at bounding box center [269, 192] width 410 height 18
copy h1 "Hotel Memories OldTown"
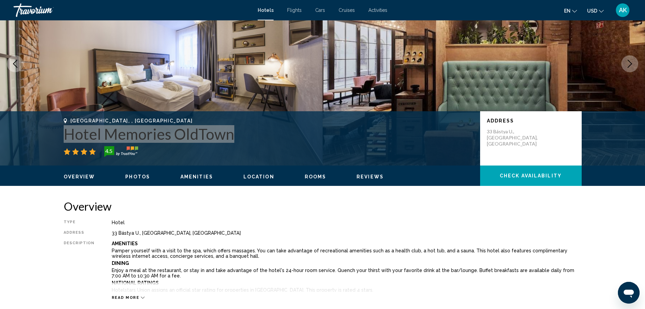
scroll to position [68, 0]
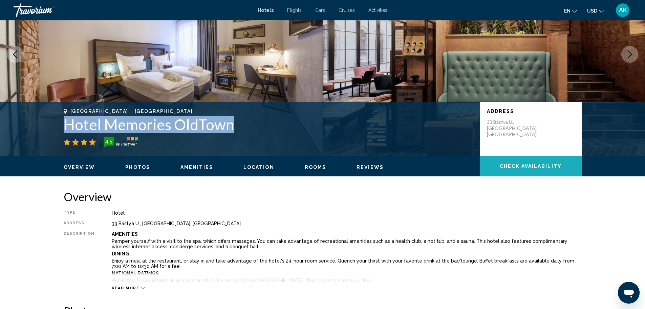
click at [524, 171] on button "Check Availability" at bounding box center [531, 166] width 102 height 20
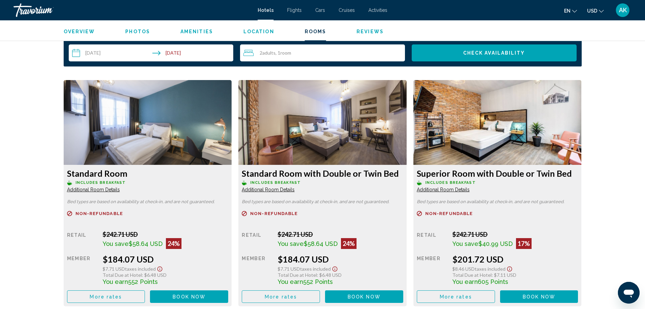
scroll to position [891, 0]
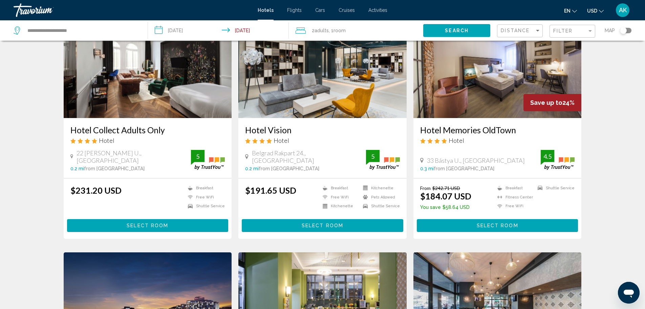
scroll to position [508, 0]
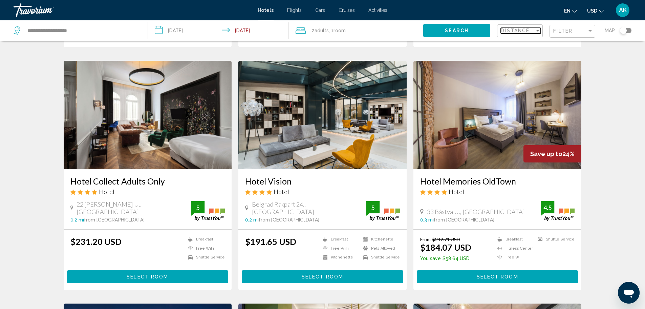
click at [535, 28] on div "Sort by" at bounding box center [538, 30] width 6 height 5
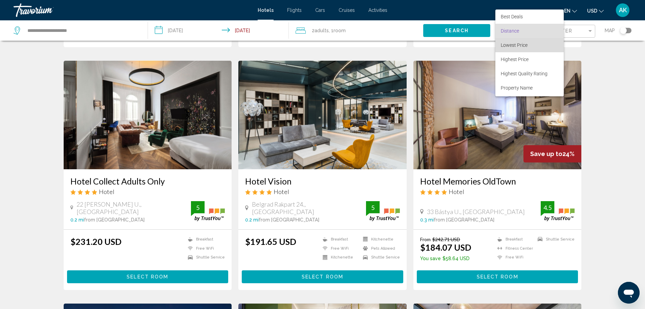
click at [534, 40] on span "Lowest Price" at bounding box center [530, 45] width 58 height 14
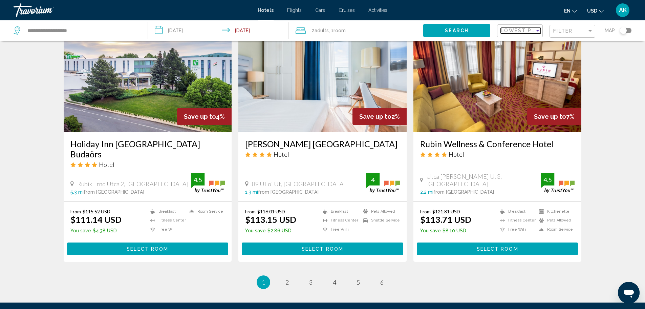
scroll to position [731, 0]
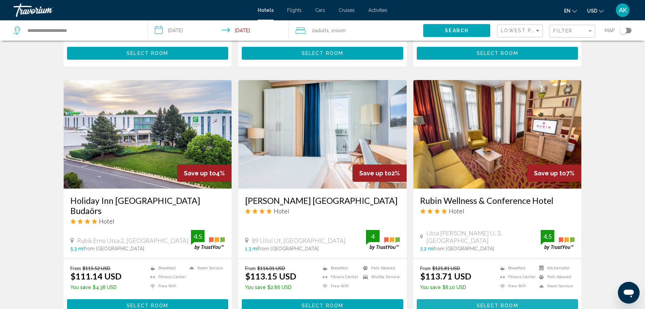
click at [504, 302] on span "Select Room" at bounding box center [498, 304] width 42 height 5
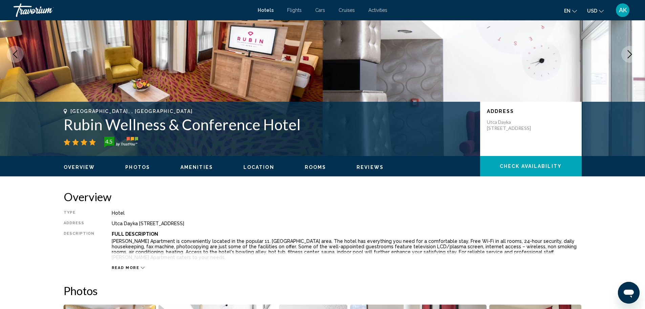
click at [512, 163] on button "Check Availability" at bounding box center [531, 166] width 102 height 20
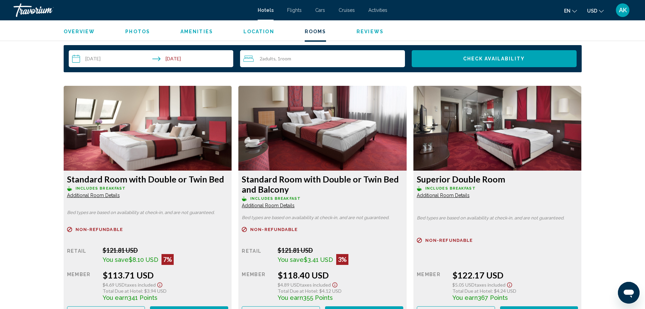
scroll to position [865, 0]
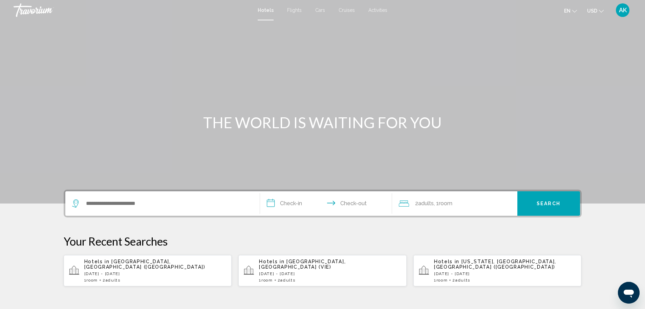
click at [102, 271] on p "[DATE] - [DATE]" at bounding box center [155, 273] width 142 height 5
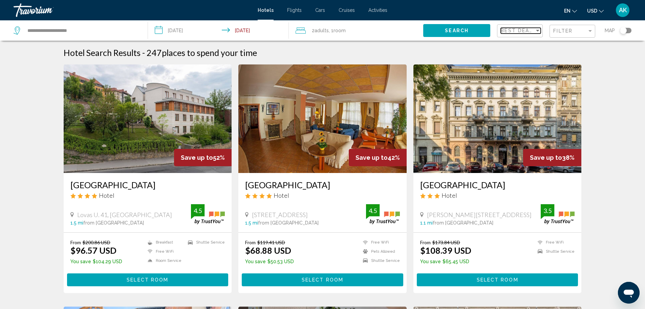
click at [521, 31] on span "Best Deals" at bounding box center [519, 30] width 36 height 5
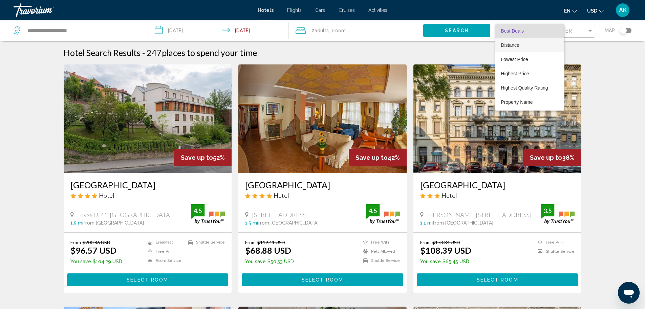
click at [526, 45] on span "Distance" at bounding box center [530, 45] width 58 height 14
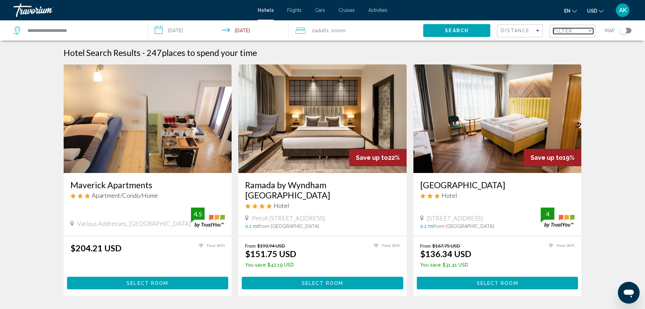
click at [561, 30] on span "Filter" at bounding box center [562, 30] width 19 height 5
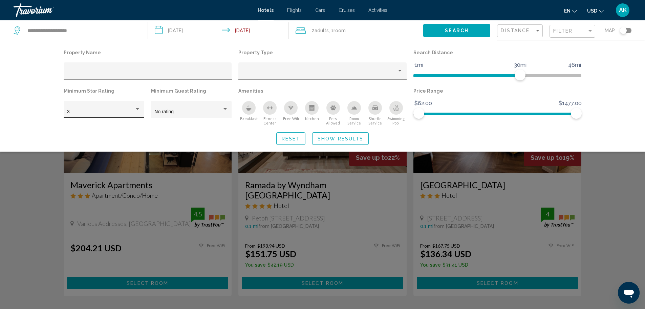
click at [132, 109] on div "3" at bounding box center [103, 111] width 73 height 14
click at [97, 125] on span "4" at bounding box center [103, 126] width 73 height 14
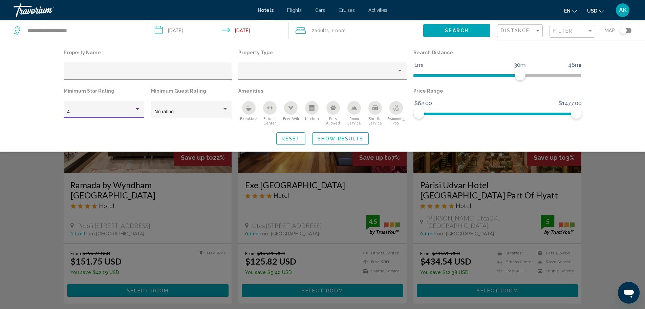
click at [247, 108] on icon "Breakfast" at bounding box center [248, 107] width 5 height 5
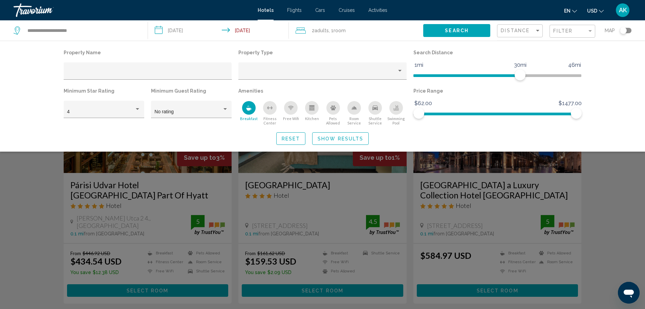
click at [627, 204] on div "Search widget" at bounding box center [322, 205] width 645 height 207
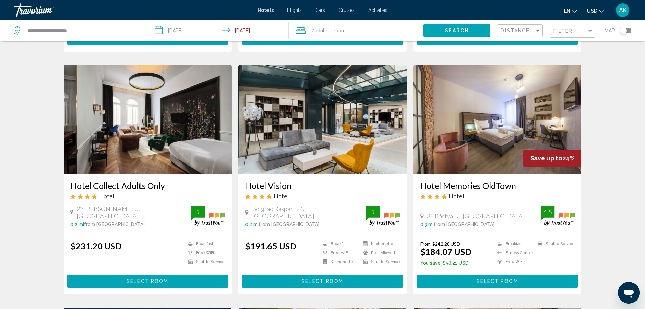
scroll to position [508, 0]
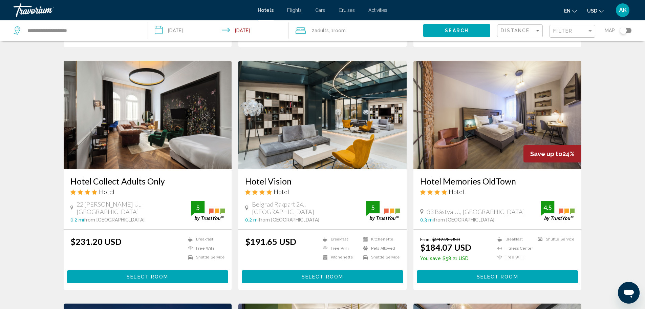
click at [43, 110] on div "Hotel Search Results - 65 places to spend your time Save up to 3% Párisi Udvar …" at bounding box center [322, 53] width 645 height 1029
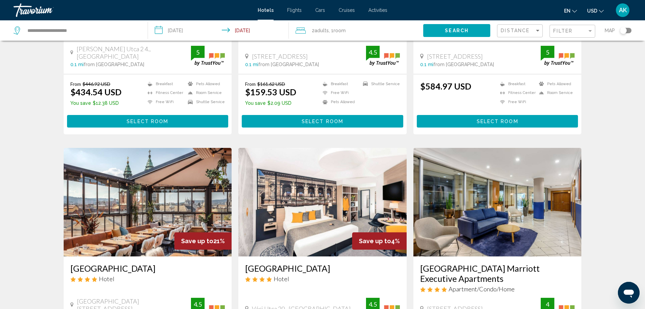
scroll to position [169, 0]
